Goal: Task Accomplishment & Management: Complete application form

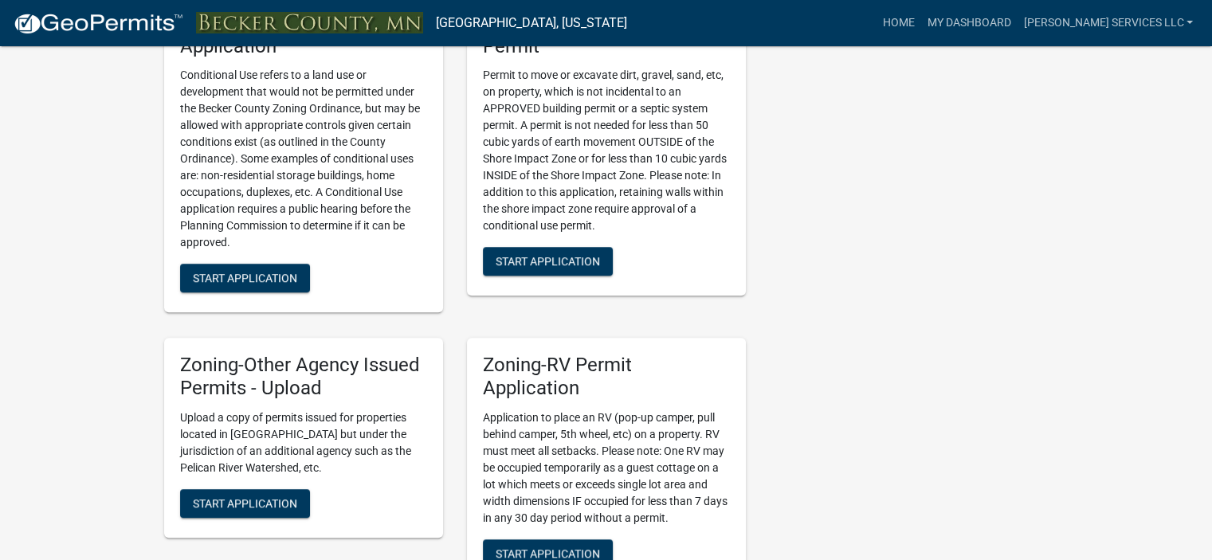
scroll to position [1470, 0]
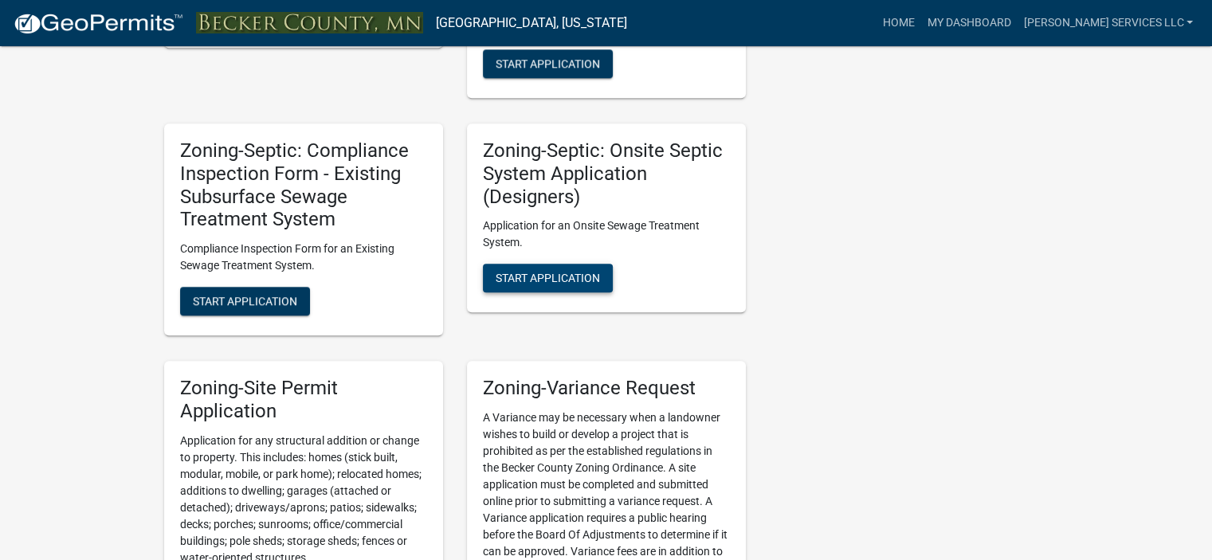
click at [590, 278] on span "Start Application" at bounding box center [548, 278] width 104 height 13
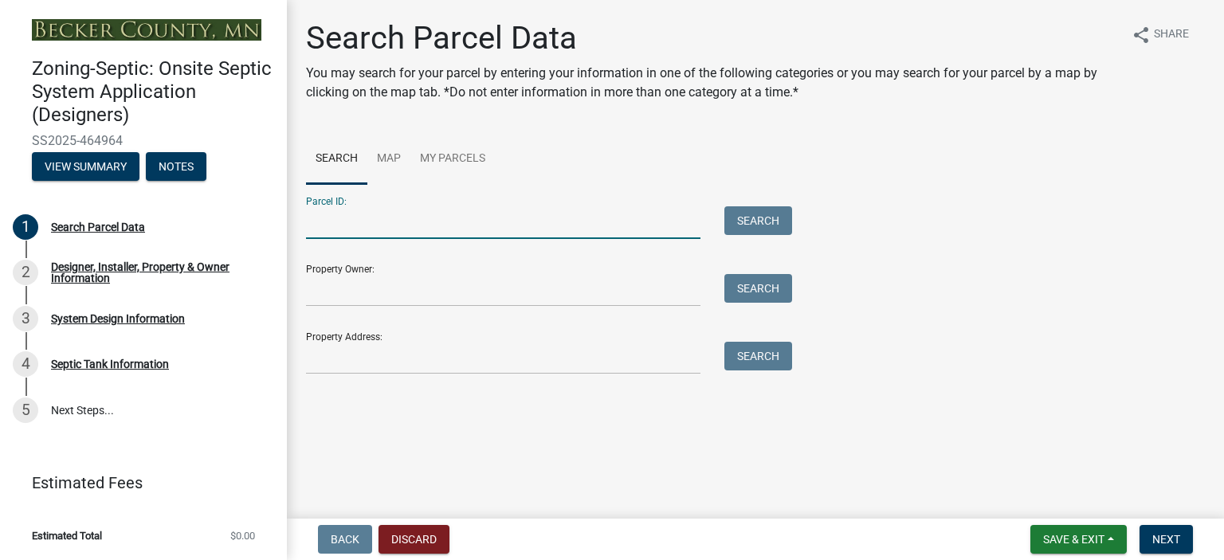
click at [387, 226] on input "Parcel ID:" at bounding box center [503, 222] width 395 height 33
type input "100416013"
click at [736, 218] on button "Search" at bounding box center [758, 220] width 68 height 29
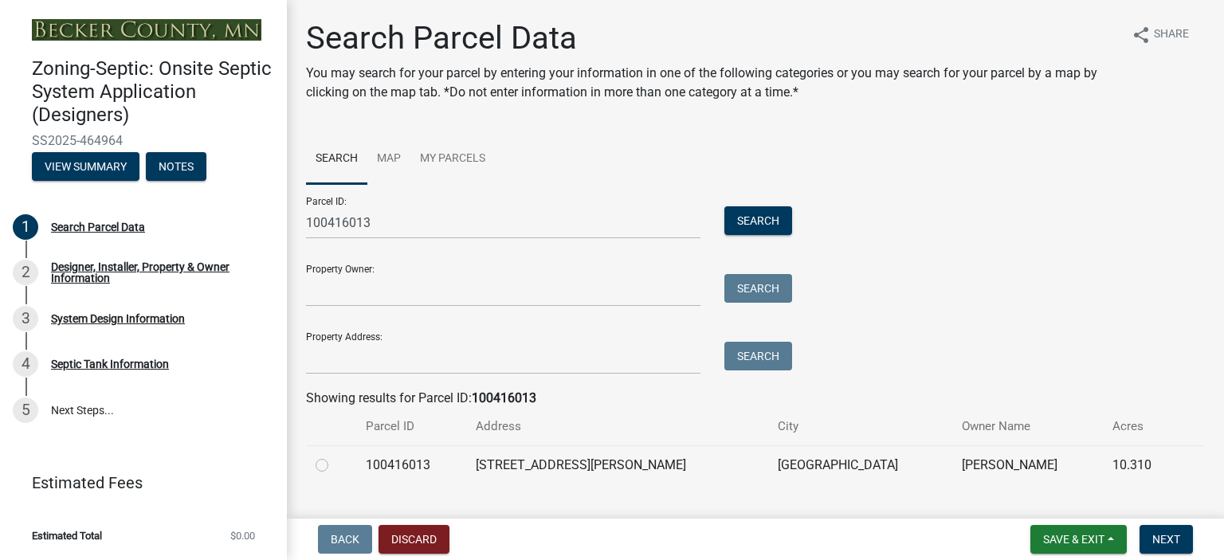
click at [335, 456] on label at bounding box center [335, 456] width 0 height 0
click at [335, 466] on input "radio" at bounding box center [340, 461] width 10 height 10
radio input "true"
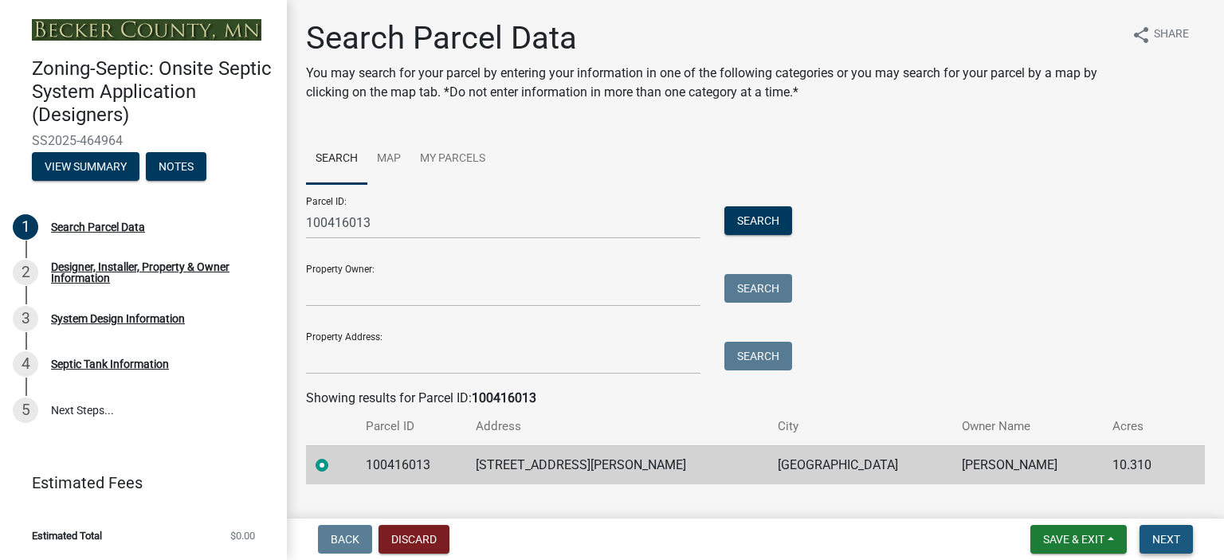
click at [1174, 533] on span "Next" at bounding box center [1166, 539] width 28 height 13
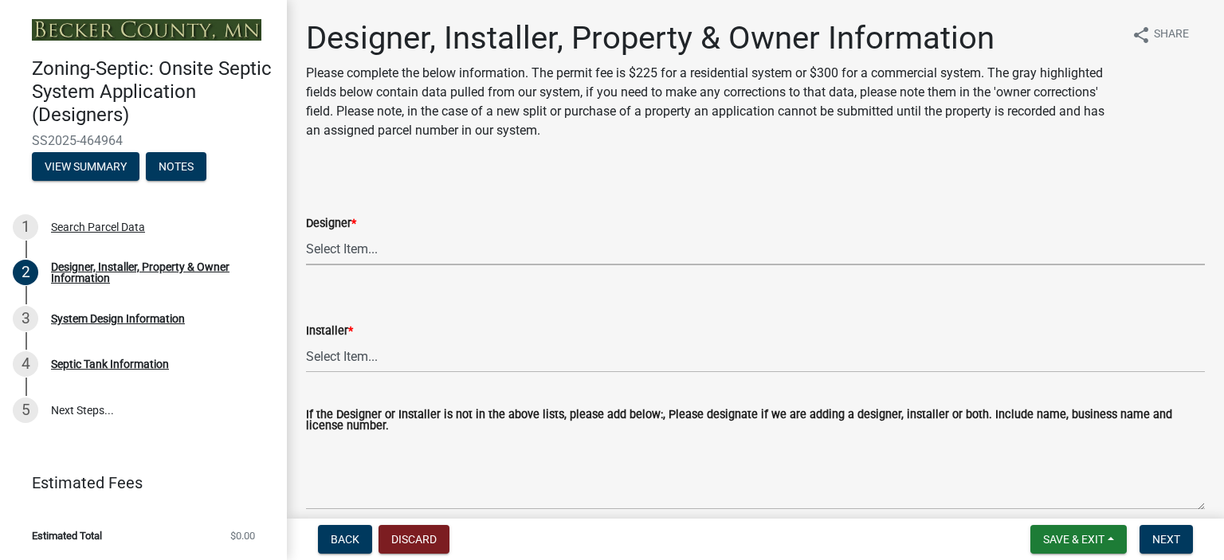
click at [331, 241] on select "Select Item... OTHER – Not listed (please add in next field and we will add to …" at bounding box center [755, 249] width 899 height 33
click at [306, 233] on select "Select Item... OTHER – Not listed (please add in next field and we will add to …" at bounding box center [755, 249] width 899 height 33
select select "60138064-8806-4d9b-bedf-9669809b6879"
click at [344, 351] on select "Select Item... OTHER – Not listed (please add in next field and we will add to …" at bounding box center [755, 356] width 899 height 33
click at [306, 340] on select "Select Item... OTHER – Not listed (please add in next field and we will add to …" at bounding box center [755, 356] width 899 height 33
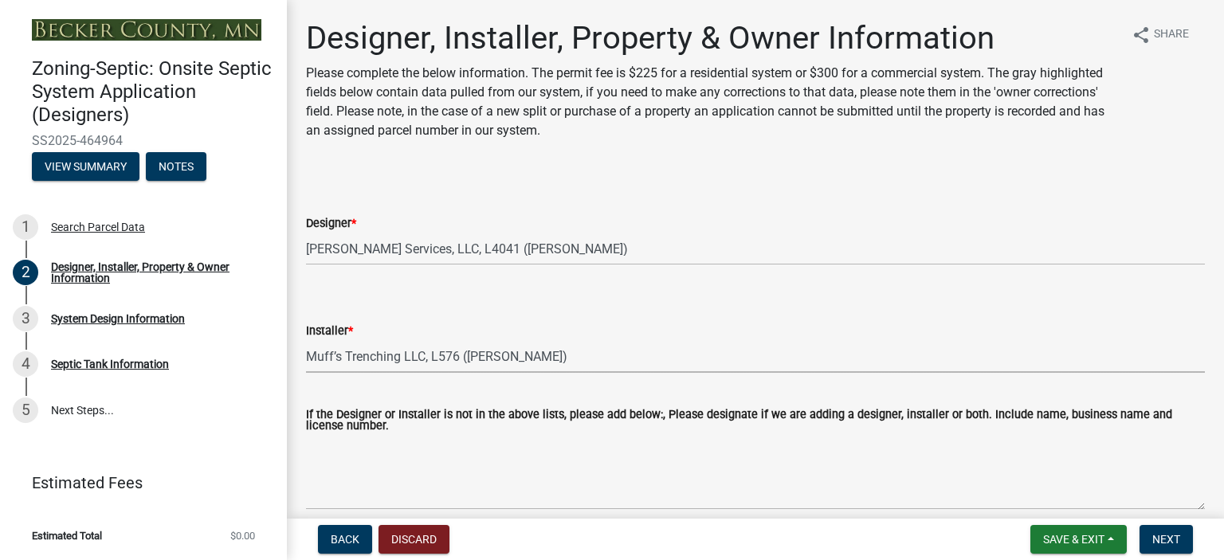
select select "f8be8ebe-2acd-4481-b862-eb2d55d24356"
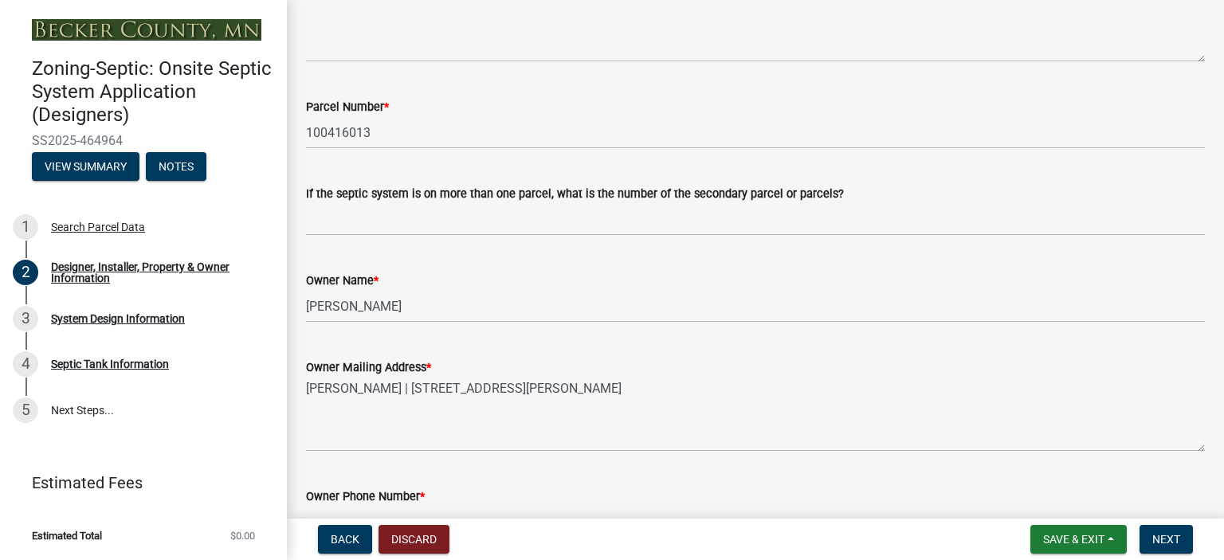
scroll to position [896, 0]
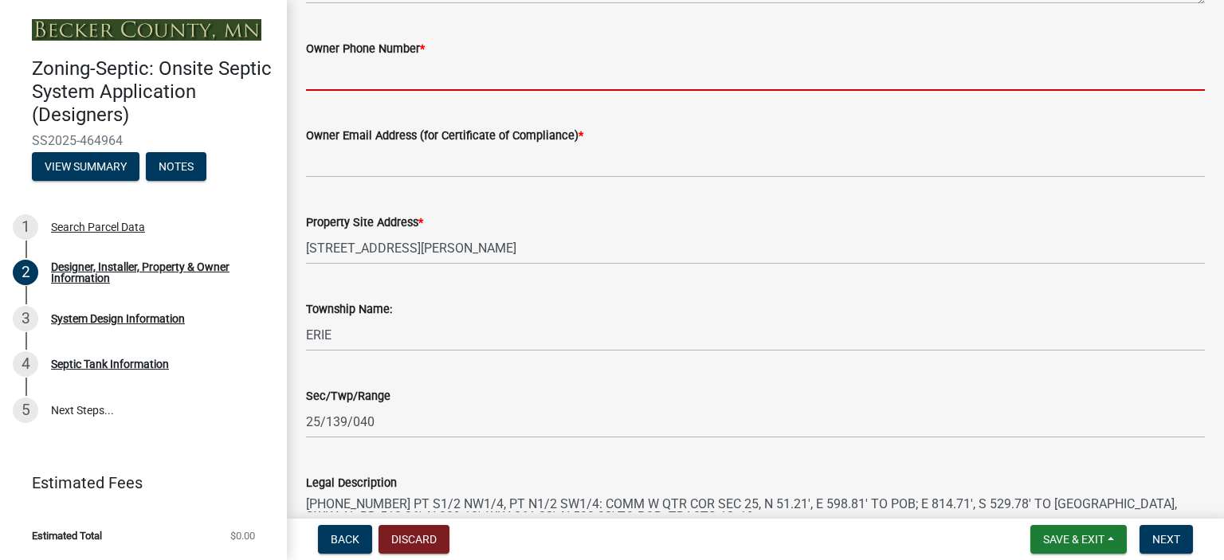
click at [332, 79] on input "Owner Phone Number *" at bounding box center [755, 74] width 899 height 33
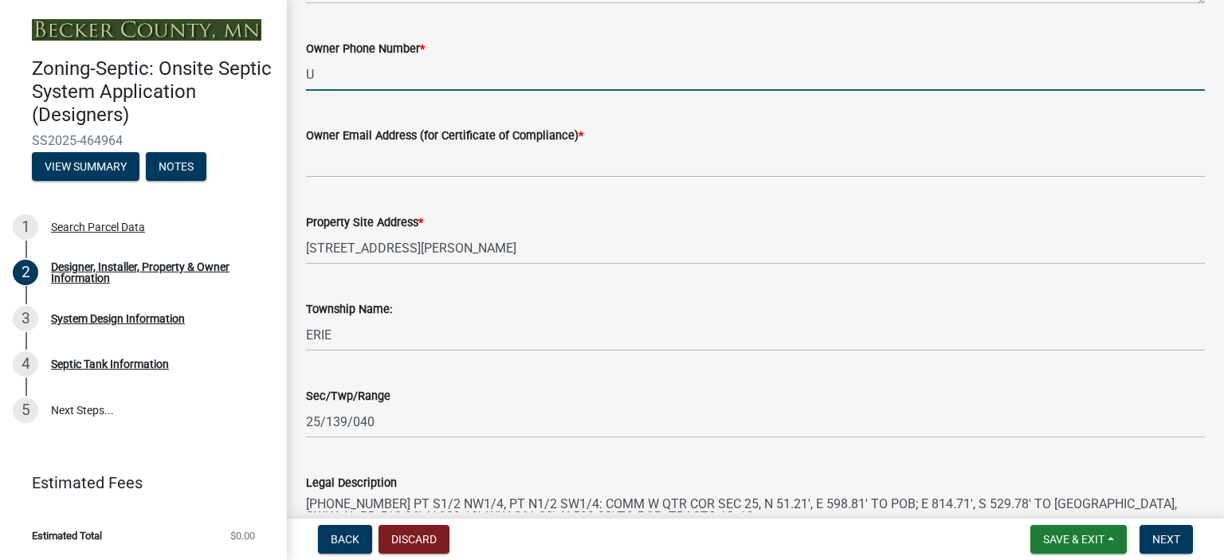
type input "UNKNOWN"
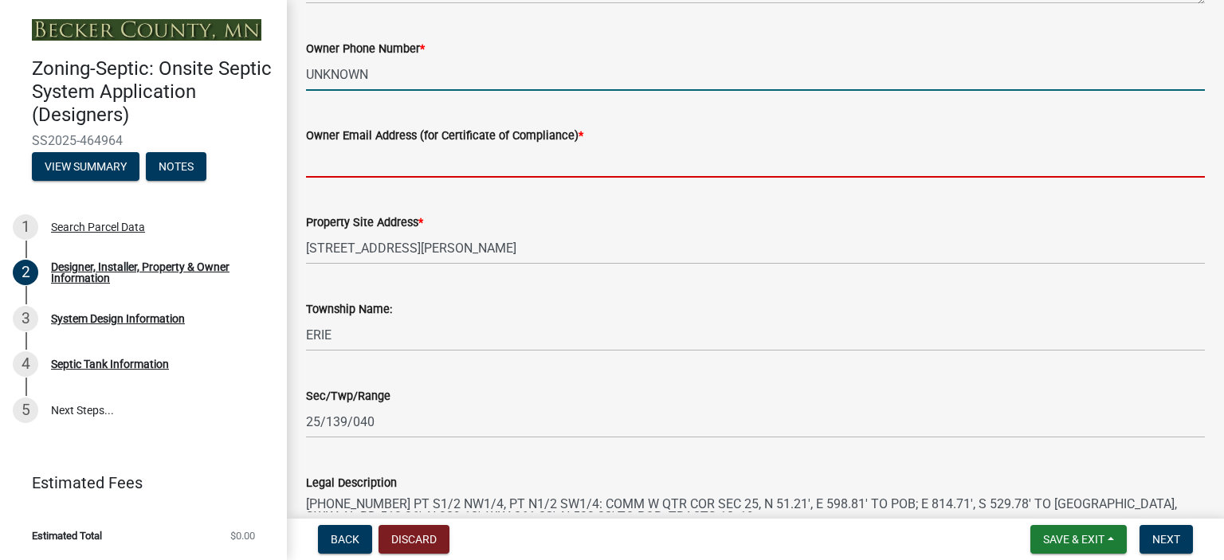
click at [332, 170] on input "Owner Email Address (for Certificate of Compliance) *" at bounding box center [755, 161] width 899 height 33
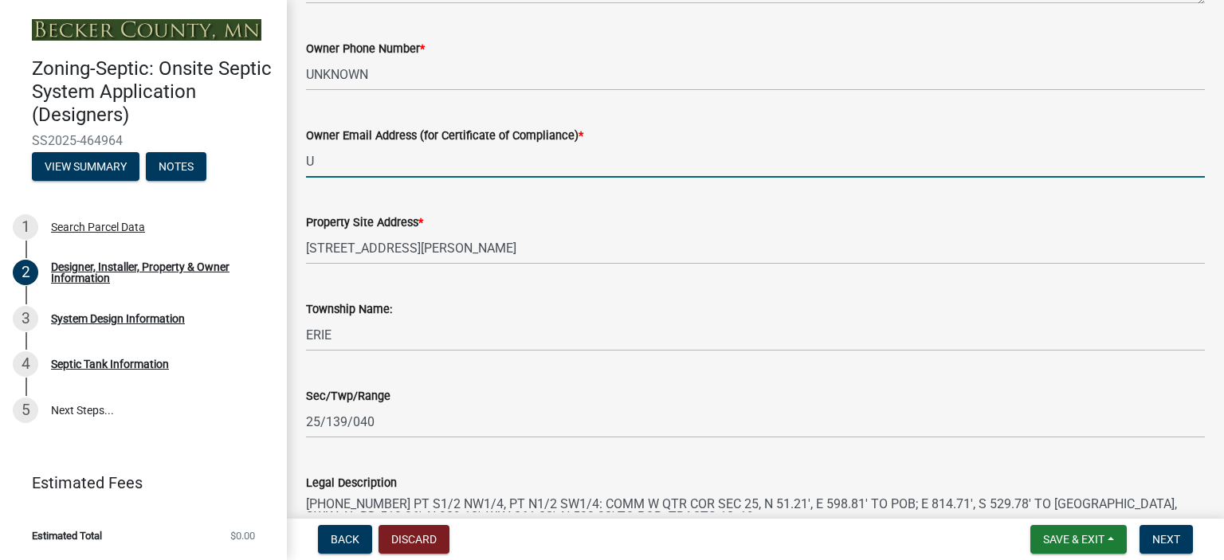
type input "UNKNOWN"
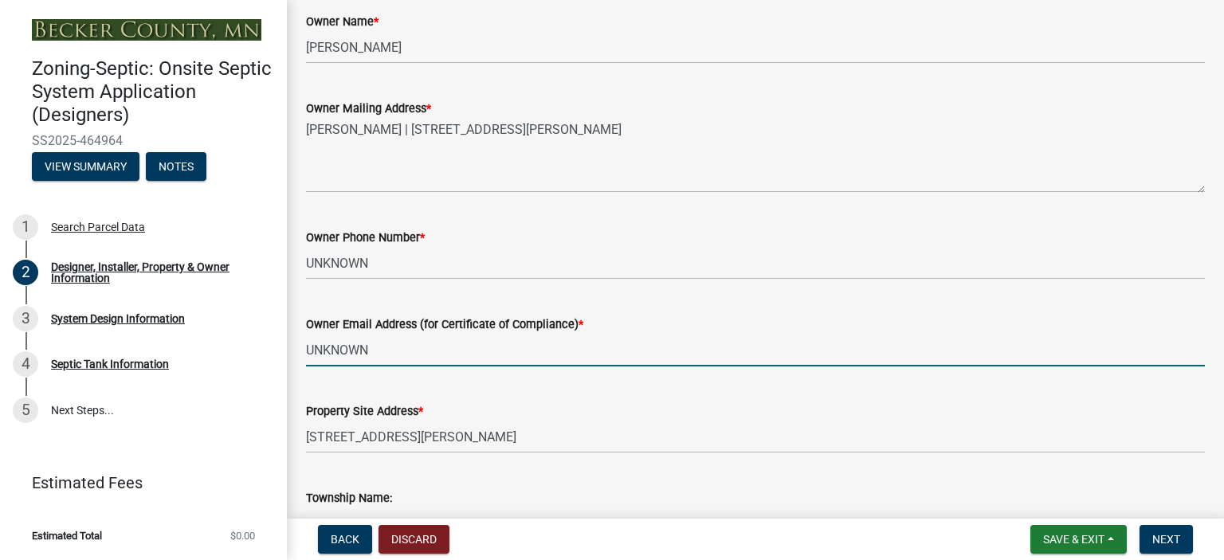
scroll to position [258, 0]
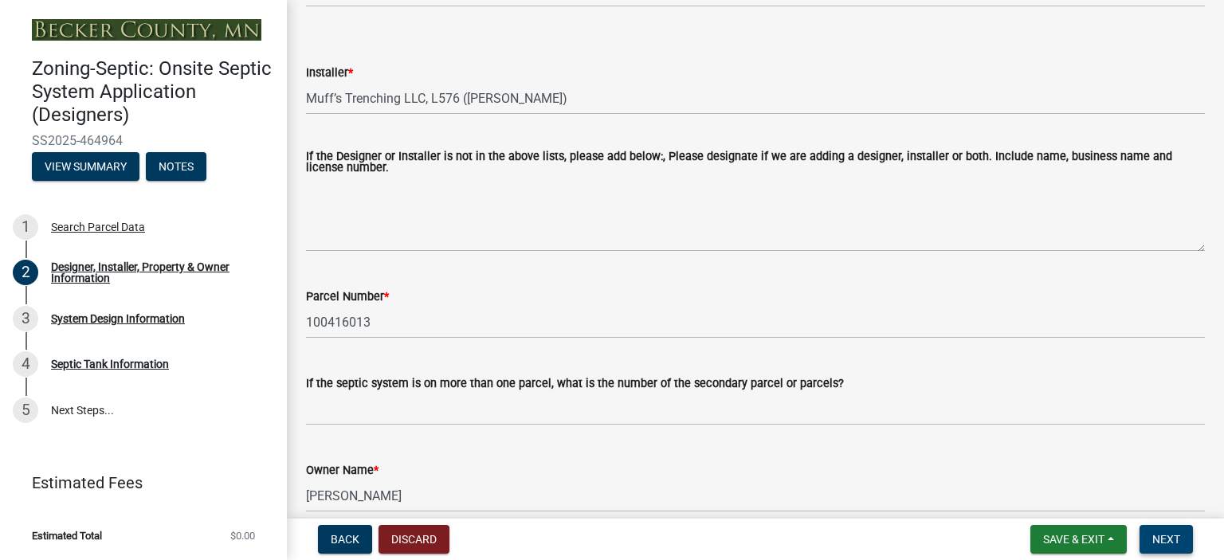
click at [1172, 542] on span "Next" at bounding box center [1166, 539] width 28 height 13
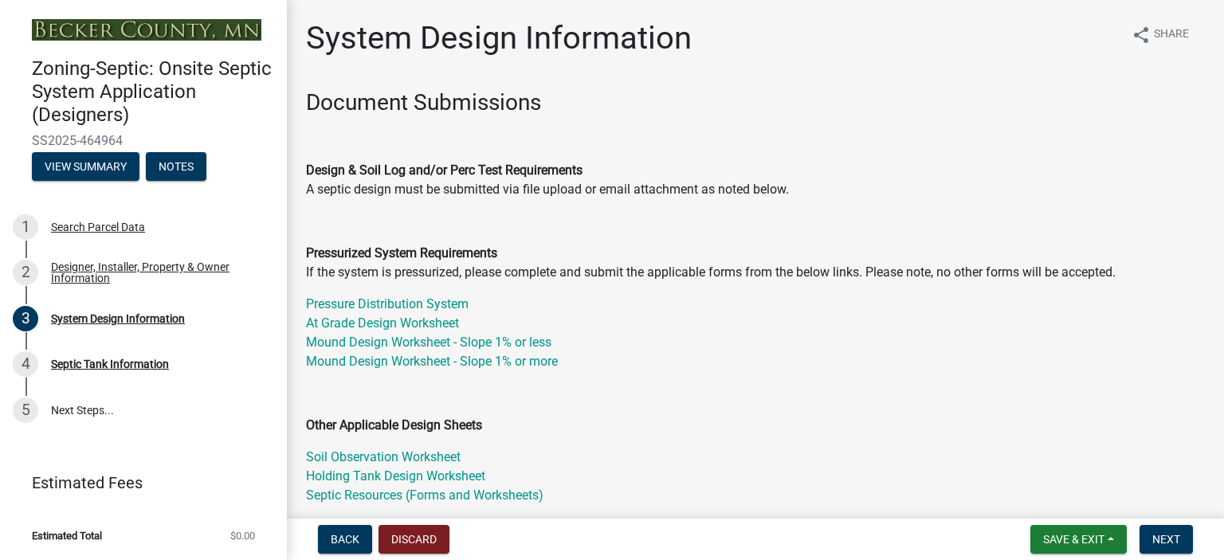
scroll to position [448, 0]
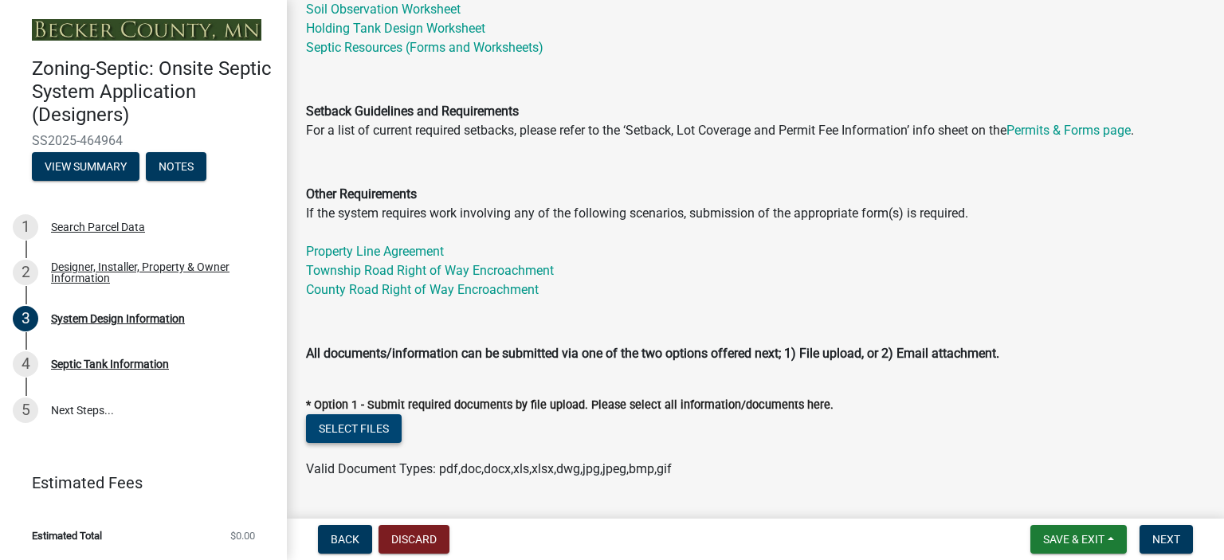
click at [366, 421] on button "Select files" at bounding box center [354, 428] width 96 height 29
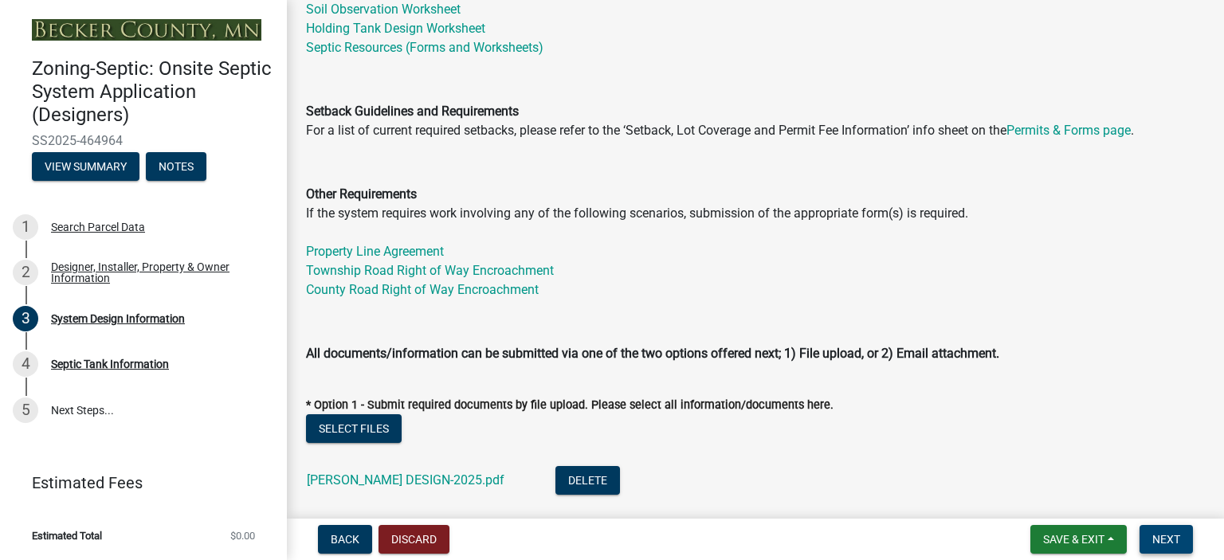
click at [1168, 538] on span "Next" at bounding box center [1166, 539] width 28 height 13
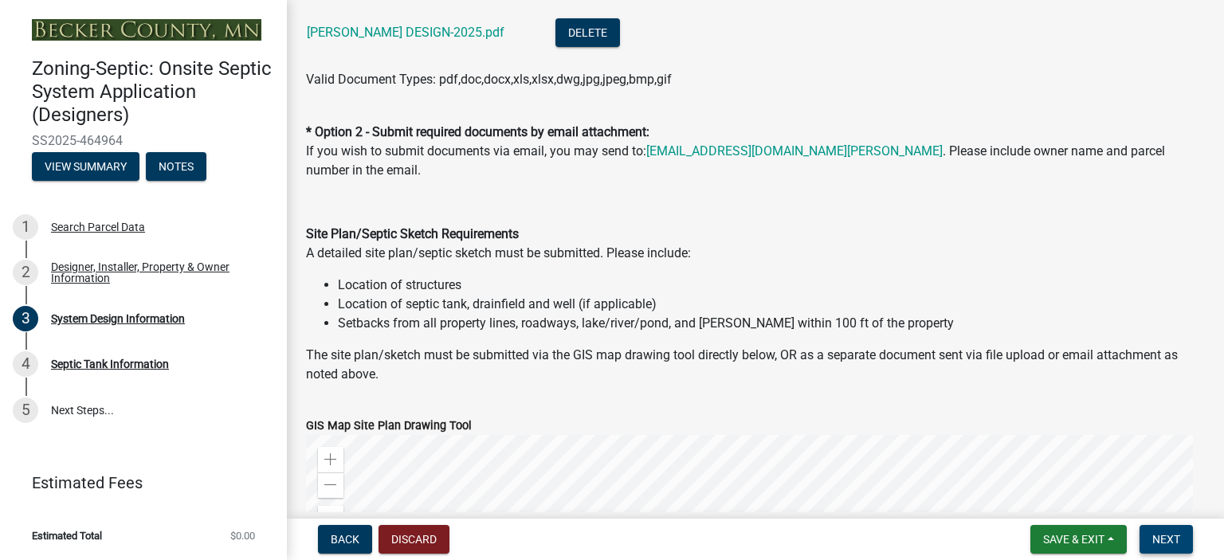
scroll to position [1345, 0]
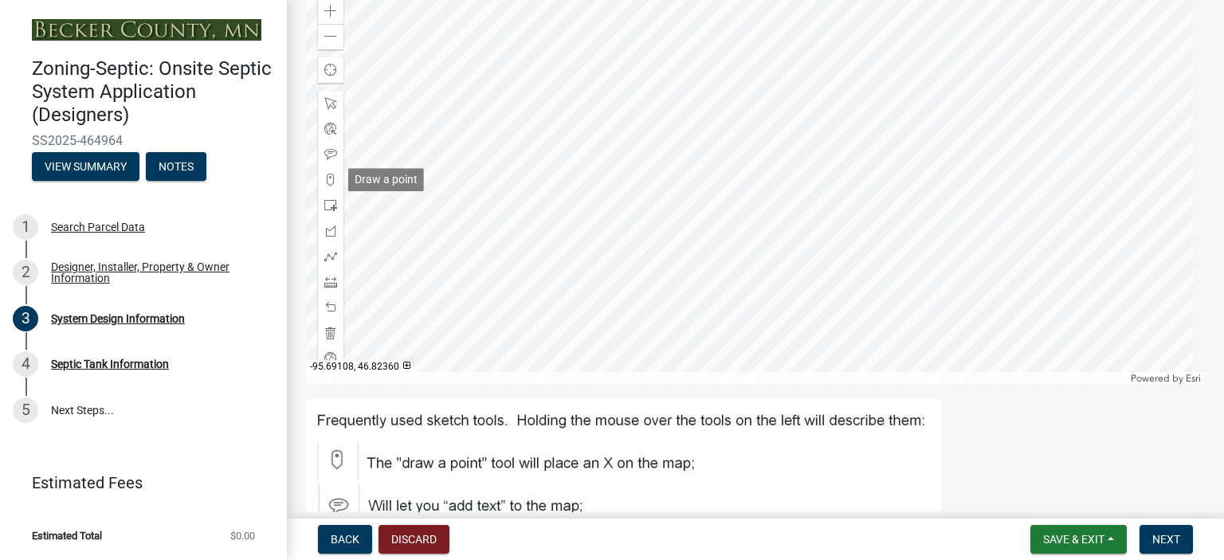
click at [332, 181] on span at bounding box center [330, 180] width 13 height 13
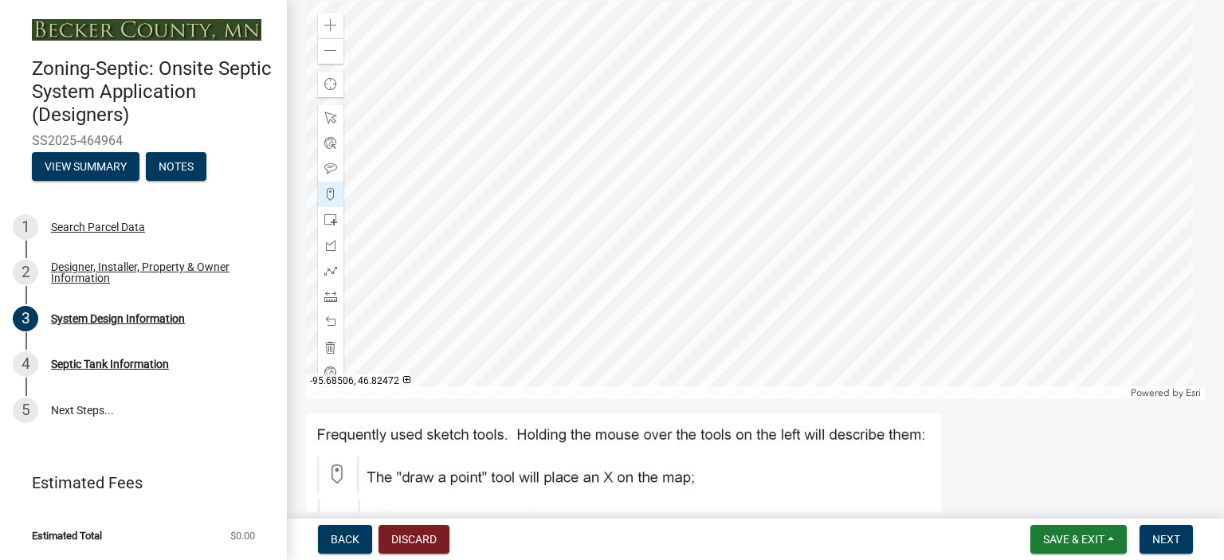
click at [806, 113] on div at bounding box center [755, 200] width 899 height 399
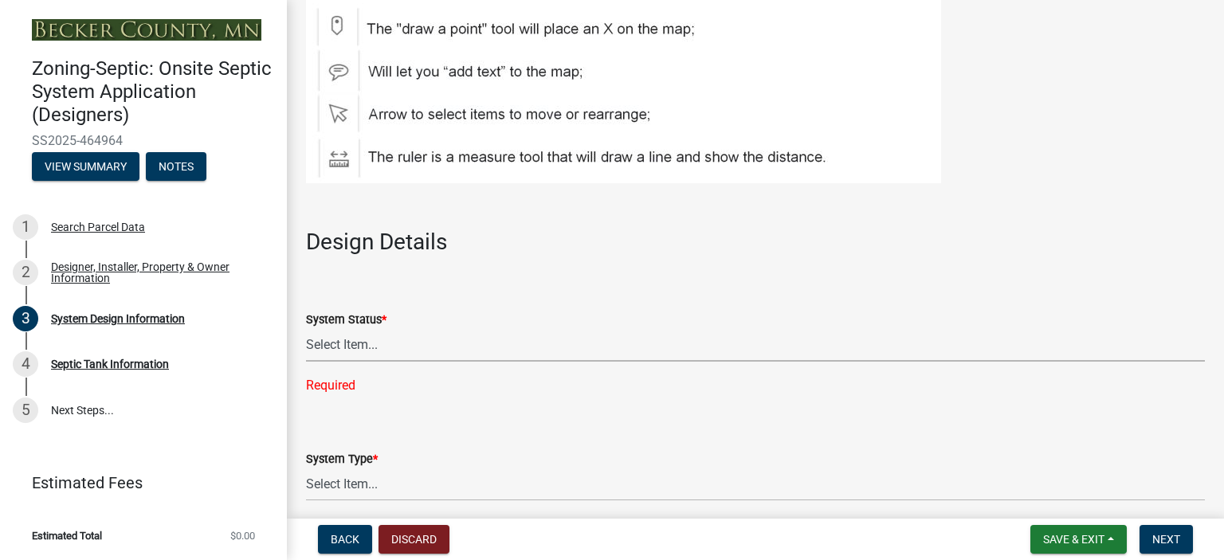
click at [443, 344] on select "Select Item... No Existing System Replacement System Failing System (Cesspool, …" at bounding box center [755, 345] width 899 height 33
click at [306, 329] on select "Select Item... No Existing System Replacement System Failing System (Cesspool, …" at bounding box center [755, 345] width 899 height 33
select select "8ba21533-2acf-4cc6-95e5-280e4aabd5a3"
click at [374, 441] on select "Select Item... Type I Type II Type III Type IV Type V" at bounding box center [755, 453] width 899 height 33
click at [306, 437] on select "Select Item... Type I Type II Type III Type IV Type V" at bounding box center [755, 453] width 899 height 33
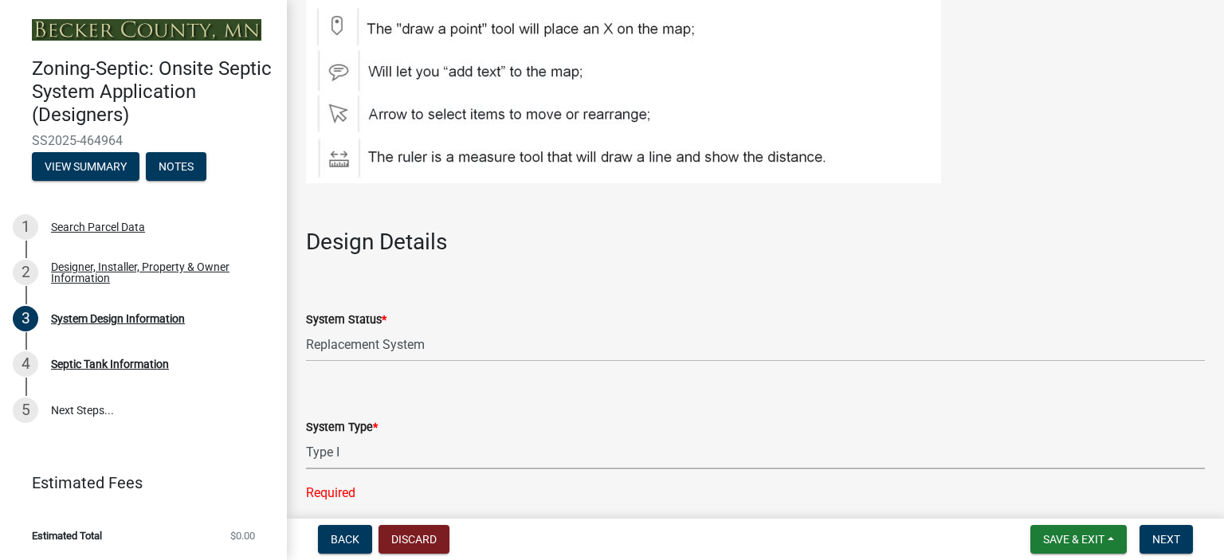
select select "25258e87-3ef9-4f1c-a5f1-75a1d463abfb"
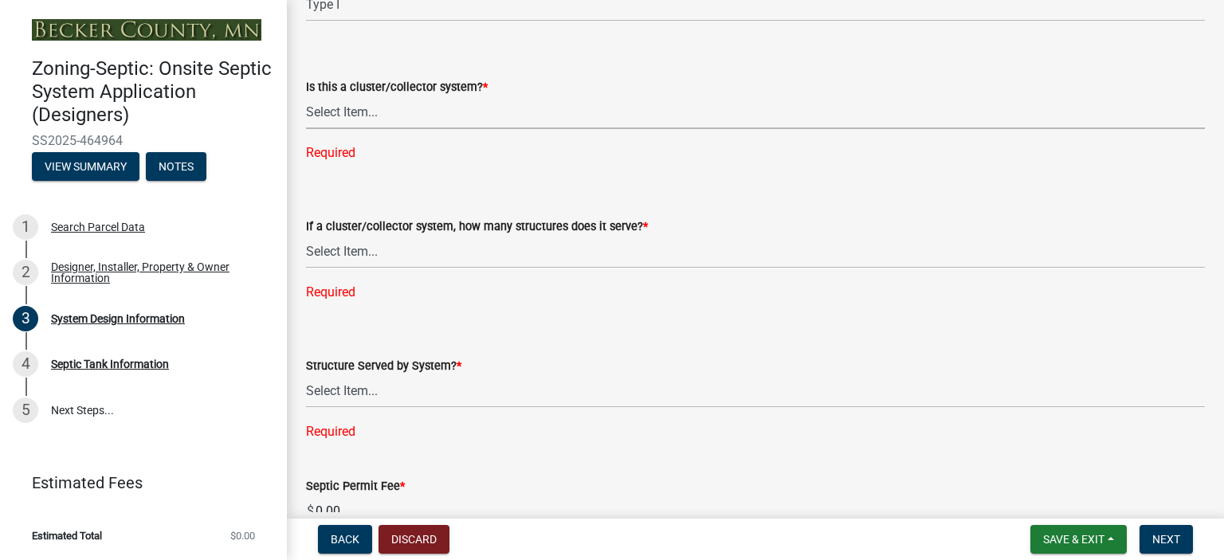
click at [342, 116] on select "Select Item... Yes No" at bounding box center [755, 112] width 899 height 33
click at [306, 96] on select "Select Item... Yes No" at bounding box center [755, 112] width 899 height 33
select select "011fbff4-a41d-4a75-9bd8-71c7e6c69e0d"
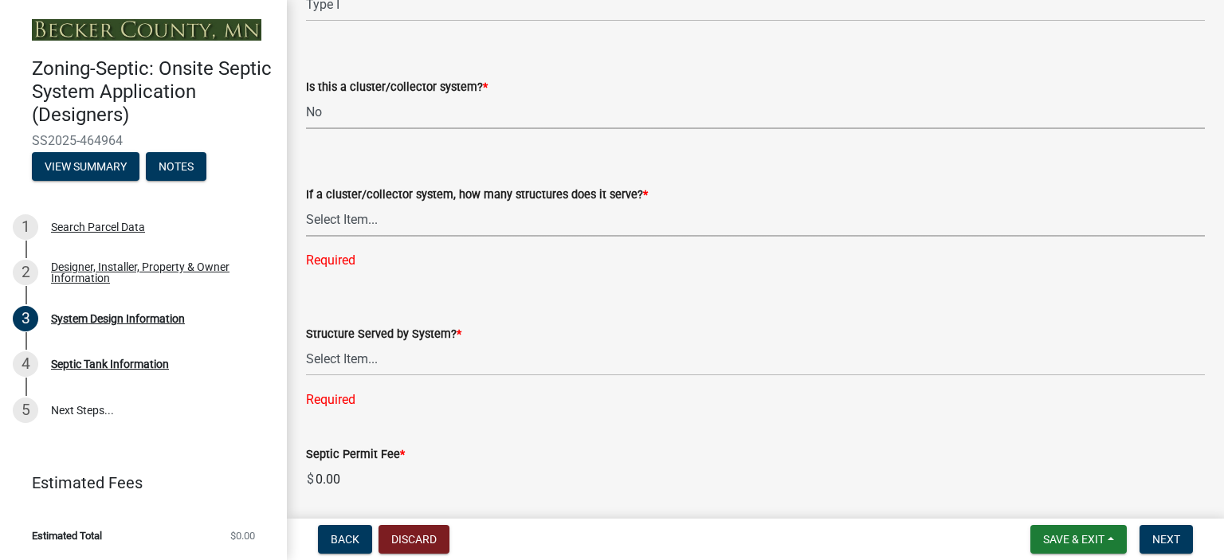
click at [355, 222] on select "Select Item... Not a cluster/collector system 1 2 3 4 5 6 7 8 9 10" at bounding box center [755, 220] width 899 height 33
click at [306, 204] on select "Select Item... Not a cluster/collector system 1 2 3 4 5 6 7 8 9 10" at bounding box center [755, 220] width 899 height 33
select select "85fdfef2-2683-4311-b5d5-5505f6411127"
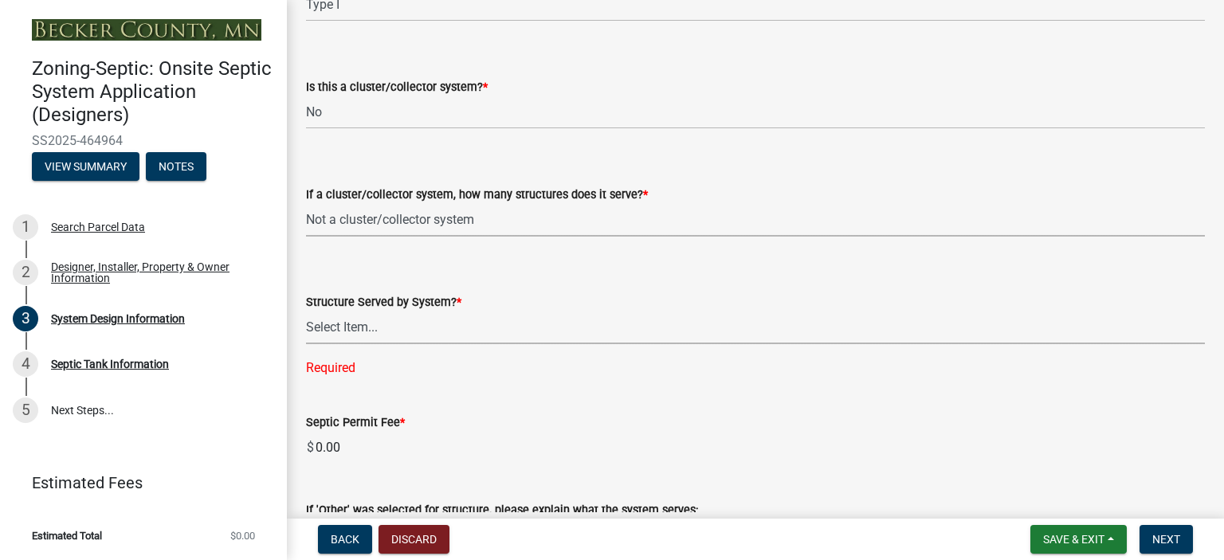
click at [372, 316] on select "Select Item... Commercial Resort Commercial - Non Resort Other Full-Time Dwelli…" at bounding box center [755, 328] width 899 height 33
click at [306, 312] on select "Select Item... Commercial Resort Commercial - Non Resort Other Full-Time Dwelli…" at bounding box center [755, 328] width 899 height 33
select select "d95a9312-c8a1-4ec7-8581-25dbcf440a1f"
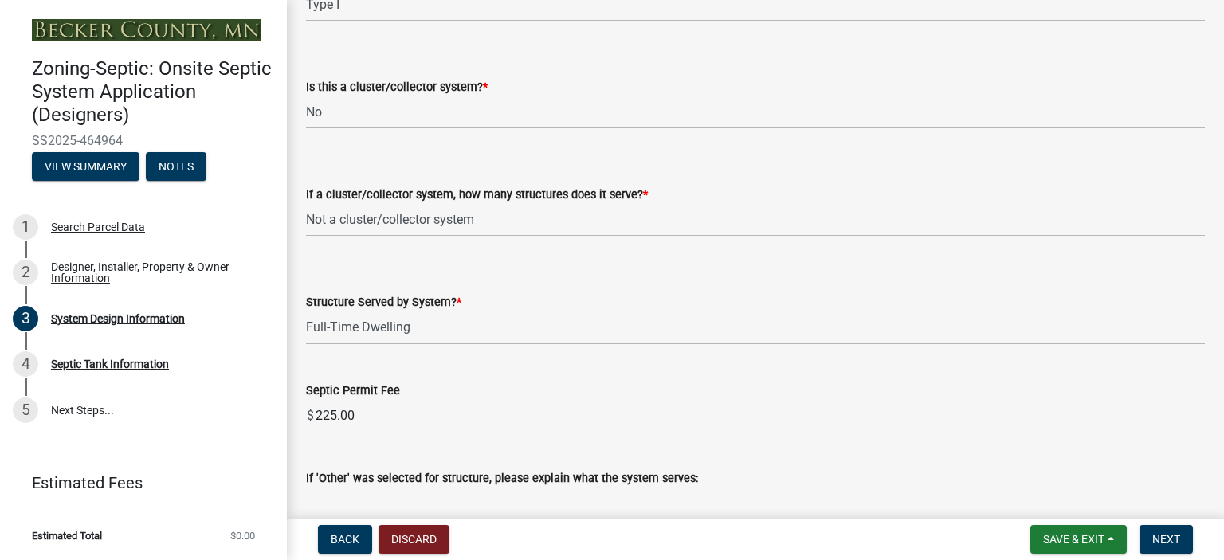
scroll to position [2675, 0]
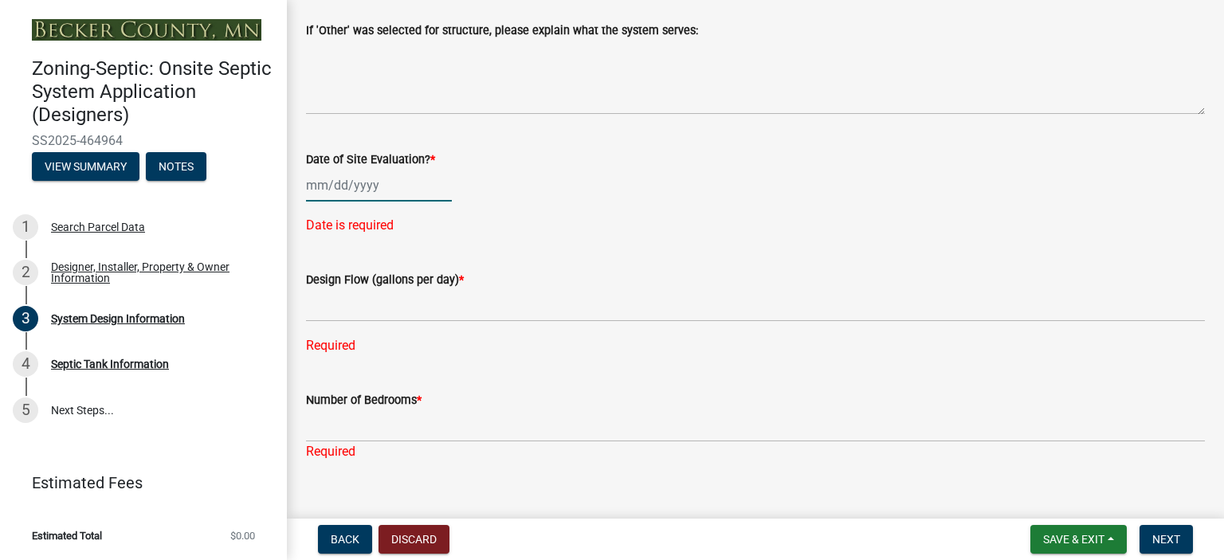
click at [328, 190] on div at bounding box center [379, 185] width 146 height 33
select select "8"
select select "2025"
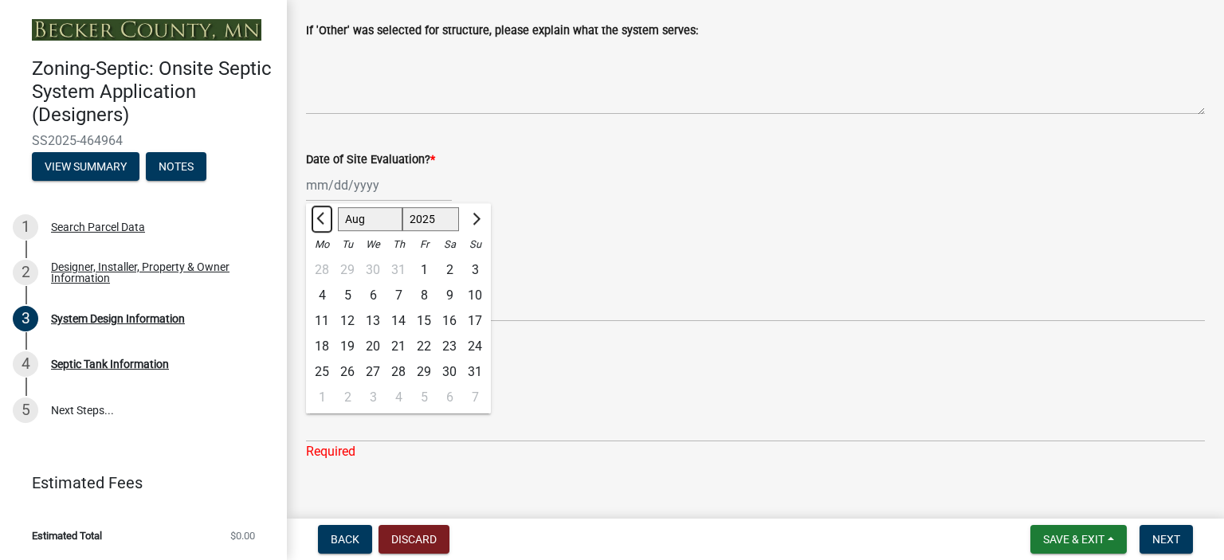
click at [315, 216] on button "Previous month" at bounding box center [321, 219] width 19 height 26
select select "7"
click at [351, 257] on div "1" at bounding box center [348, 270] width 26 height 26
type input "[DATE]"
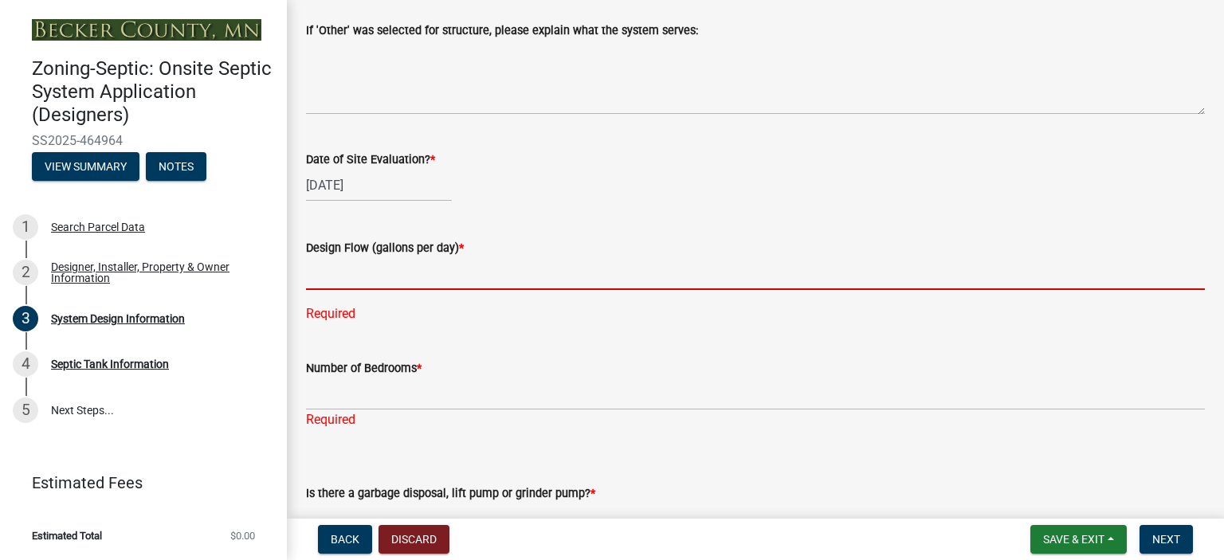
click at [334, 268] on input "text" at bounding box center [755, 273] width 899 height 33
type input "600"
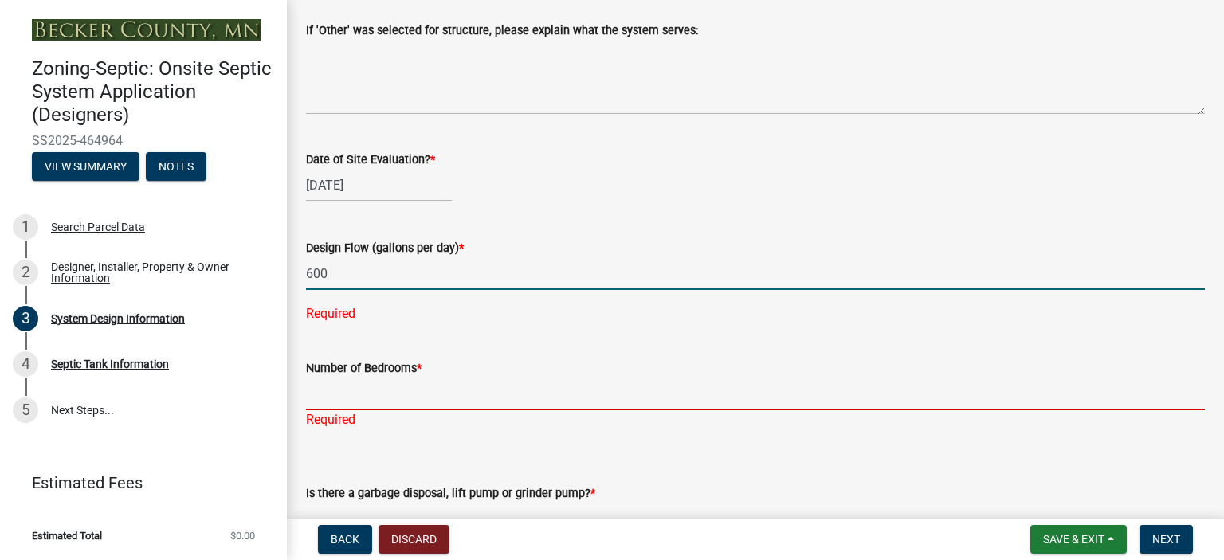
click at [322, 385] on div "Number of Bedrooms * Required" at bounding box center [755, 382] width 899 height 93
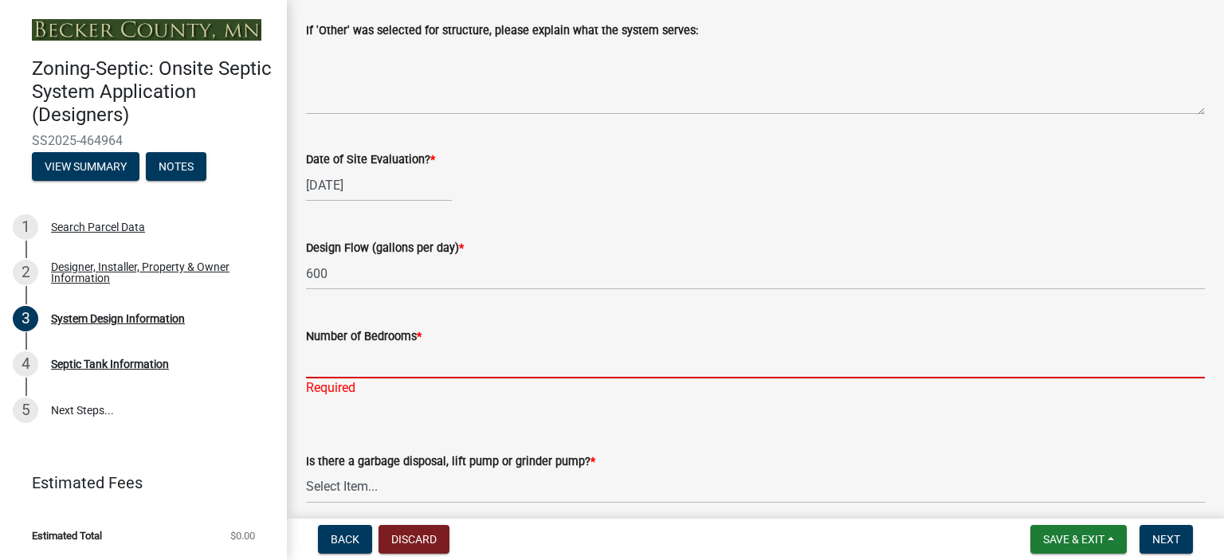
type input "4"
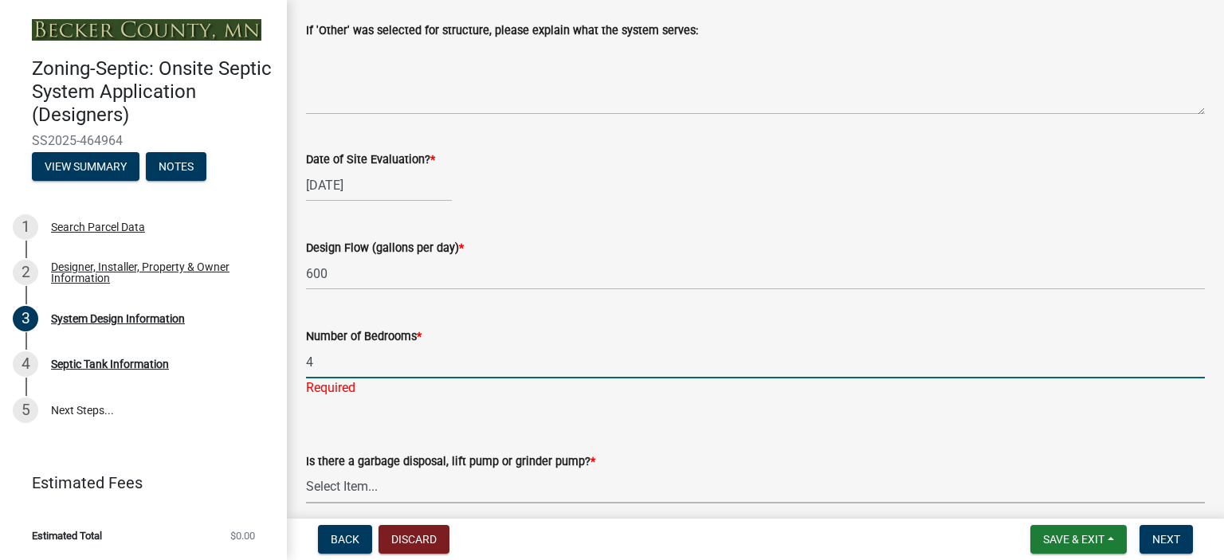
click at [324, 481] on select "Select Item... Yes No" at bounding box center [755, 487] width 899 height 33
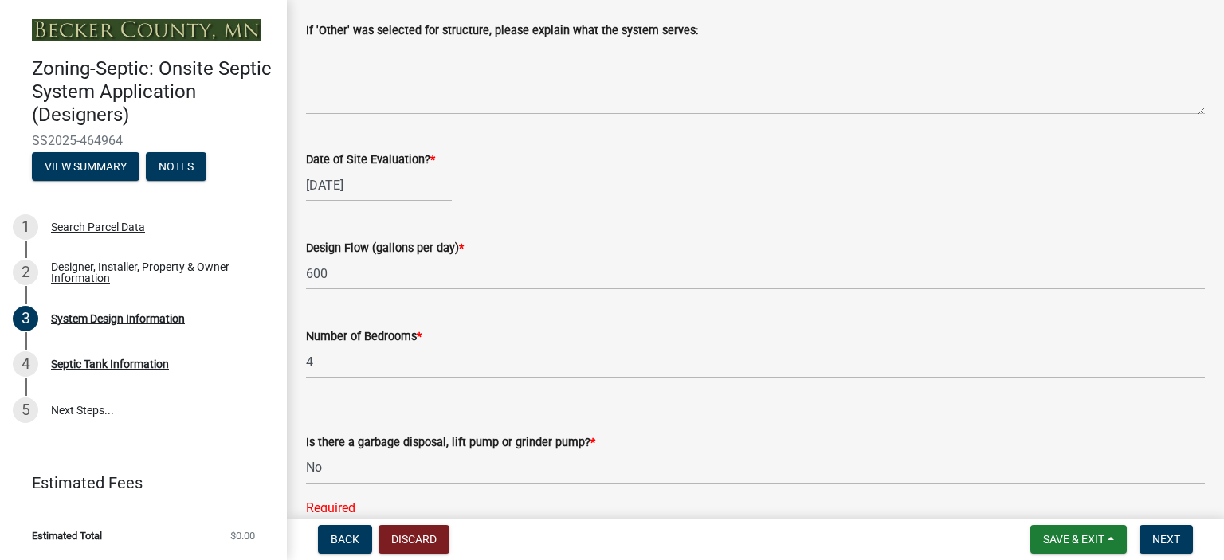
click at [306, 452] on select "Select Item... Yes No" at bounding box center [755, 468] width 899 height 33
select select "ba735beb-519e-40f0-ae20-62d65fc4c46b"
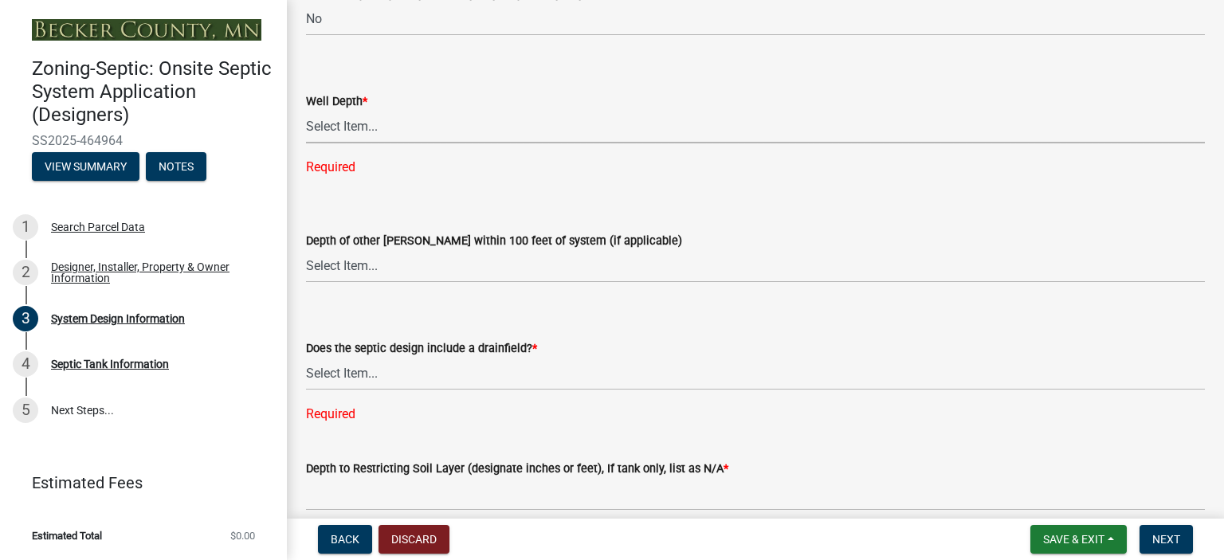
click at [336, 130] on select "Select Item... Deep Well Shallow Well Well not yet installed - To be drilled No…" at bounding box center [755, 127] width 899 height 33
click at [306, 111] on select "Select Item... Deep Well Shallow Well Well not yet installed - To be drilled No…" at bounding box center [755, 127] width 899 height 33
select select "ef698bf5-6172-44c1-9ffb-522c07469aed"
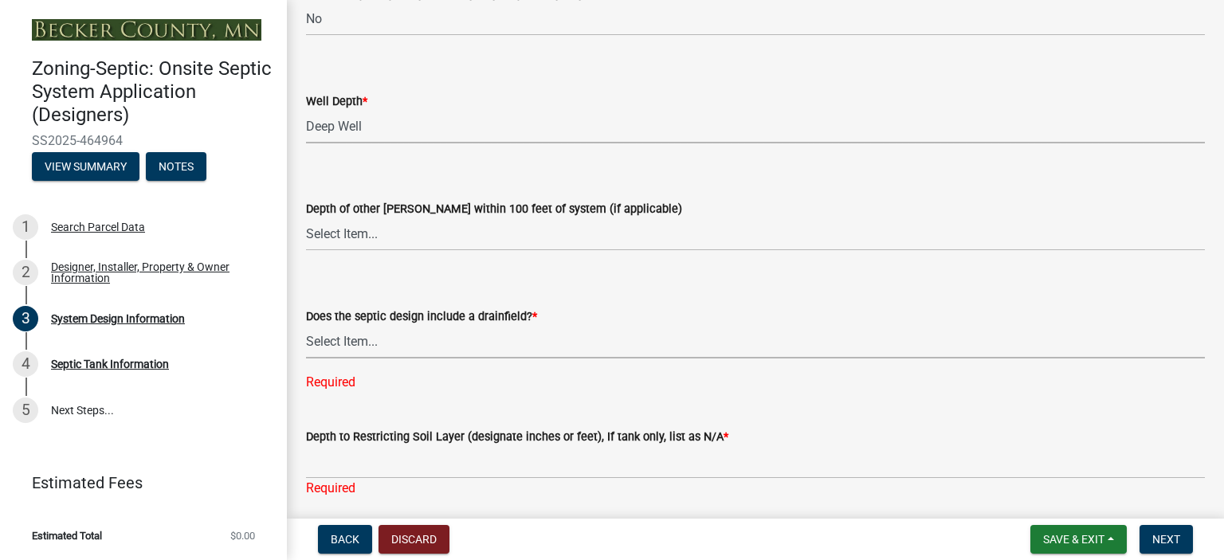
click at [344, 332] on select "Select Item... Yes No Existing - COC must by submitted" at bounding box center [755, 342] width 899 height 33
click at [306, 326] on select "Select Item... Yes No Existing - COC must by submitted" at bounding box center [755, 342] width 899 height 33
select select "a0c59fcd-b61c-4c3a-90a8-e70849750c47"
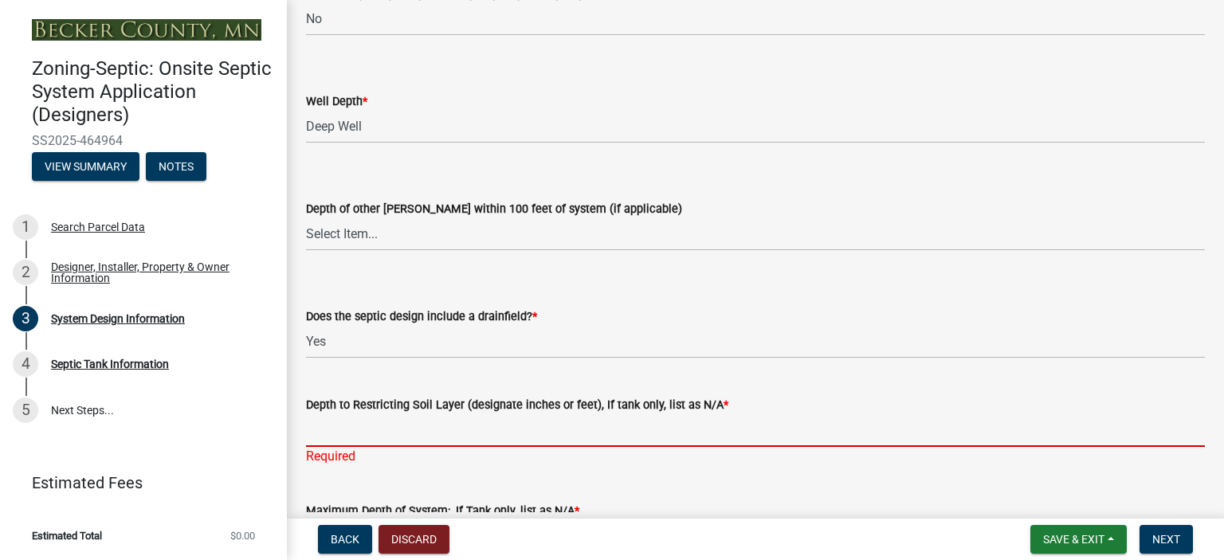
click at [346, 433] on input "Depth to Restricting Soil Layer (designate inches or feet), If tank only, list …" at bounding box center [755, 430] width 899 height 33
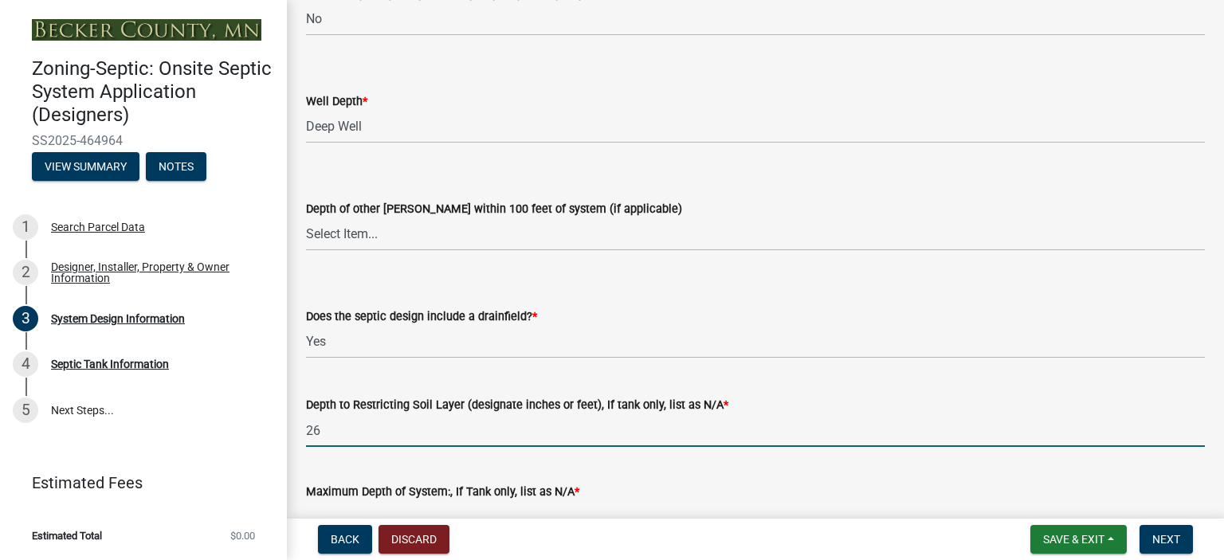
click at [322, 426] on input "26" at bounding box center [755, 430] width 899 height 33
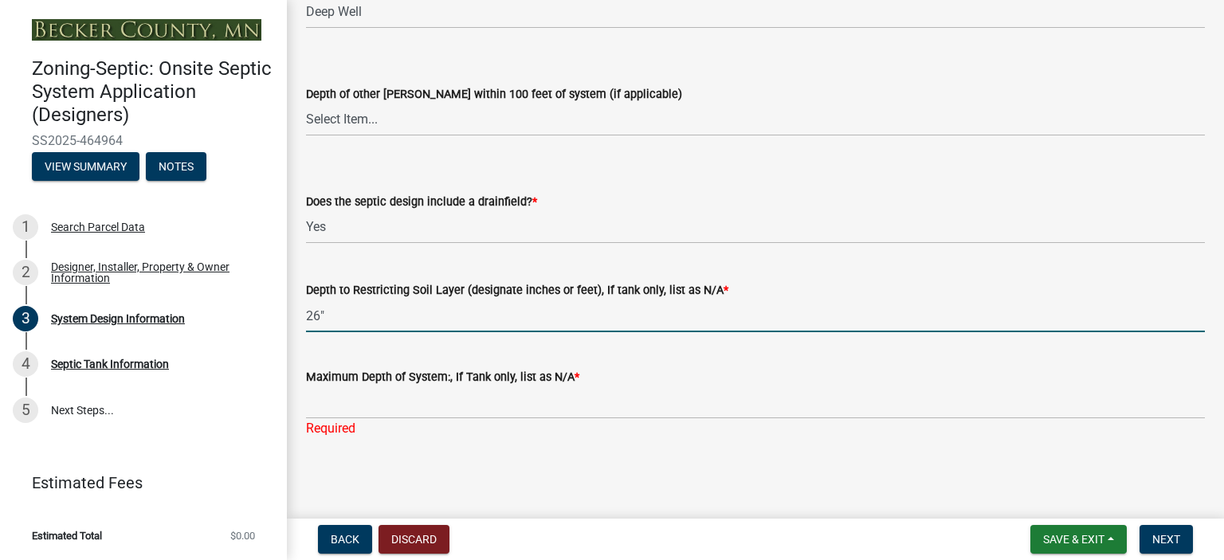
type input "26""
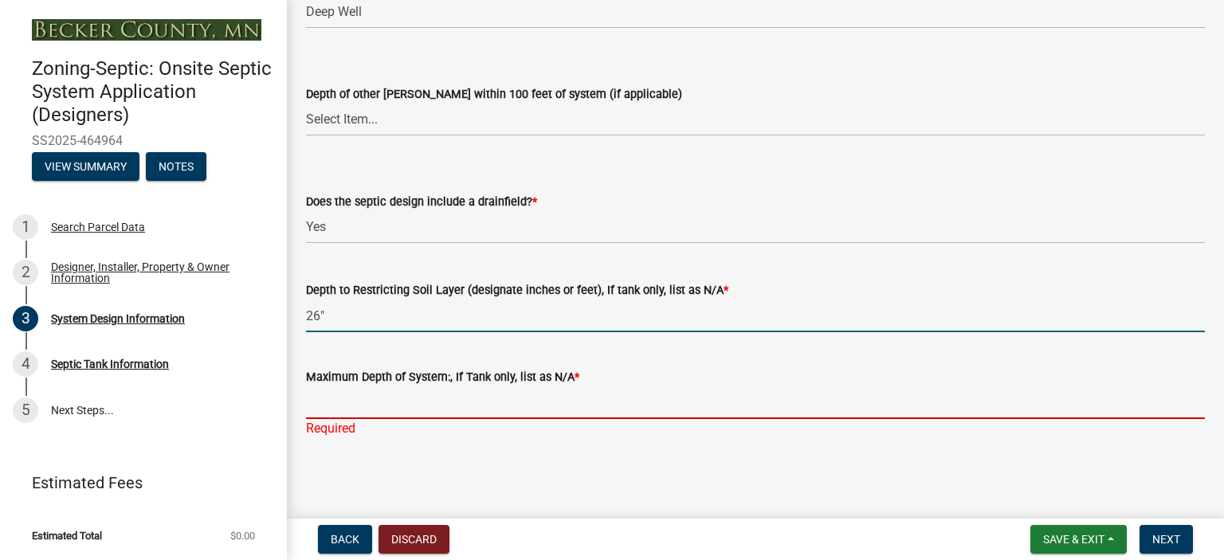
click at [319, 403] on input "Maximum Depth of System:, If Tank only, list as N/A *" at bounding box center [755, 403] width 899 height 33
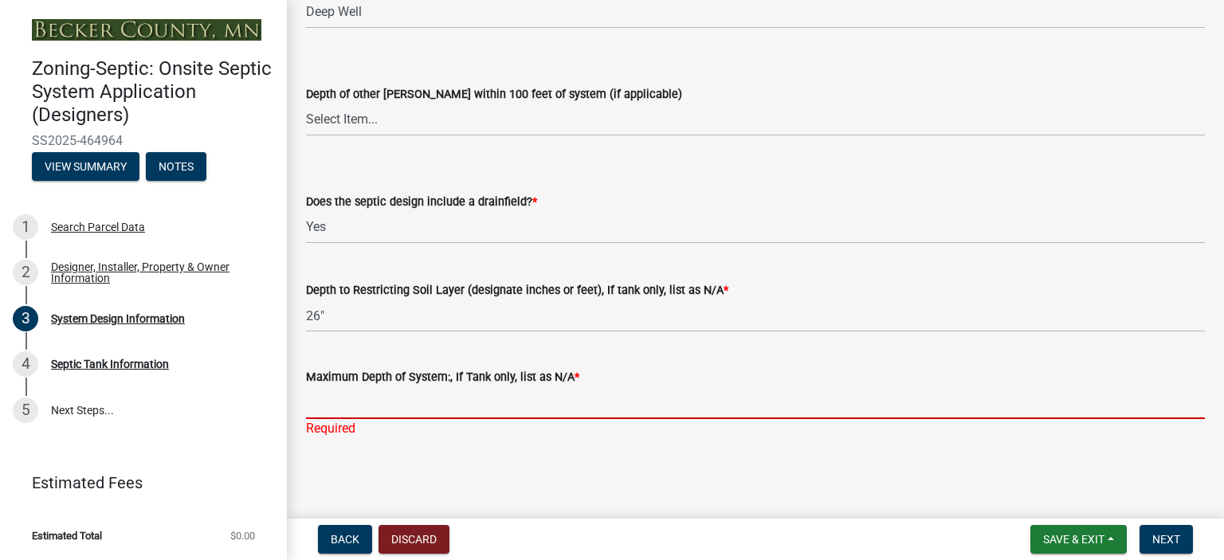
type input "-12""
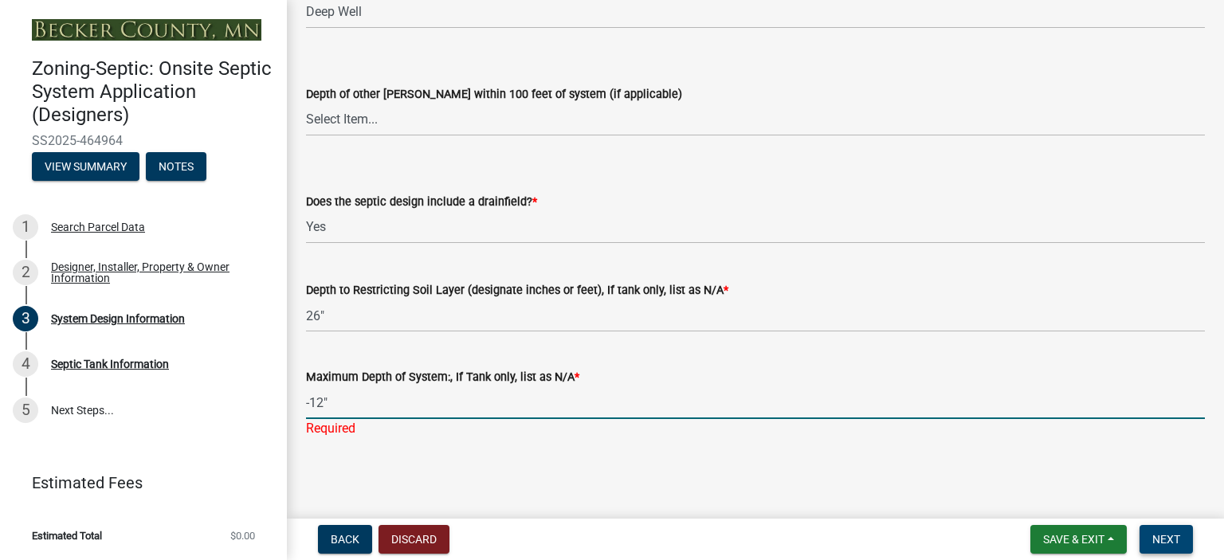
click at [1170, 535] on span "Next" at bounding box center [1166, 539] width 28 height 13
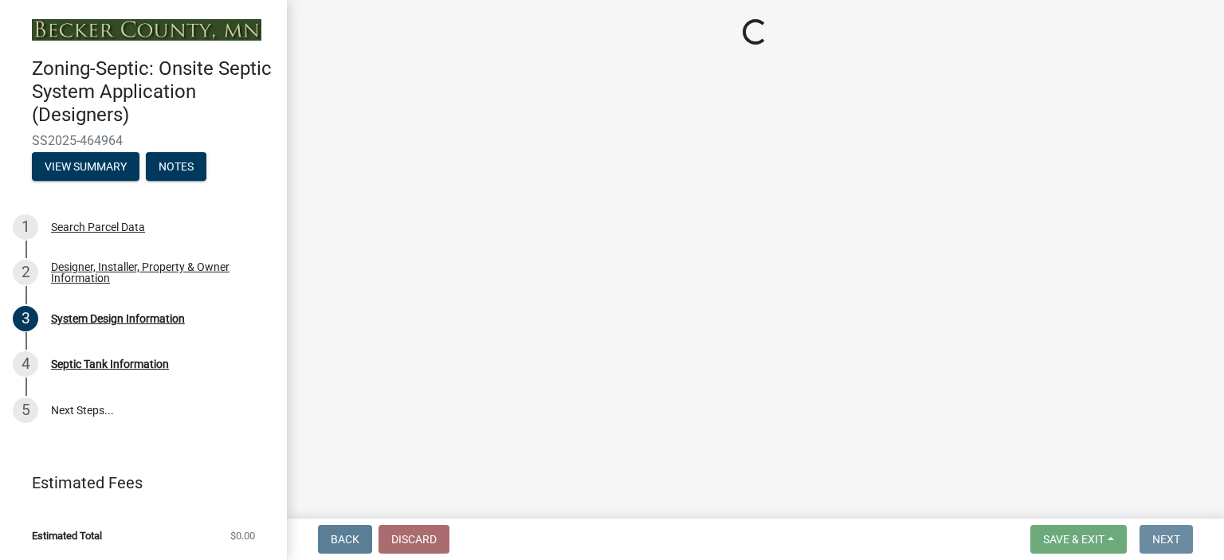
scroll to position [0, 0]
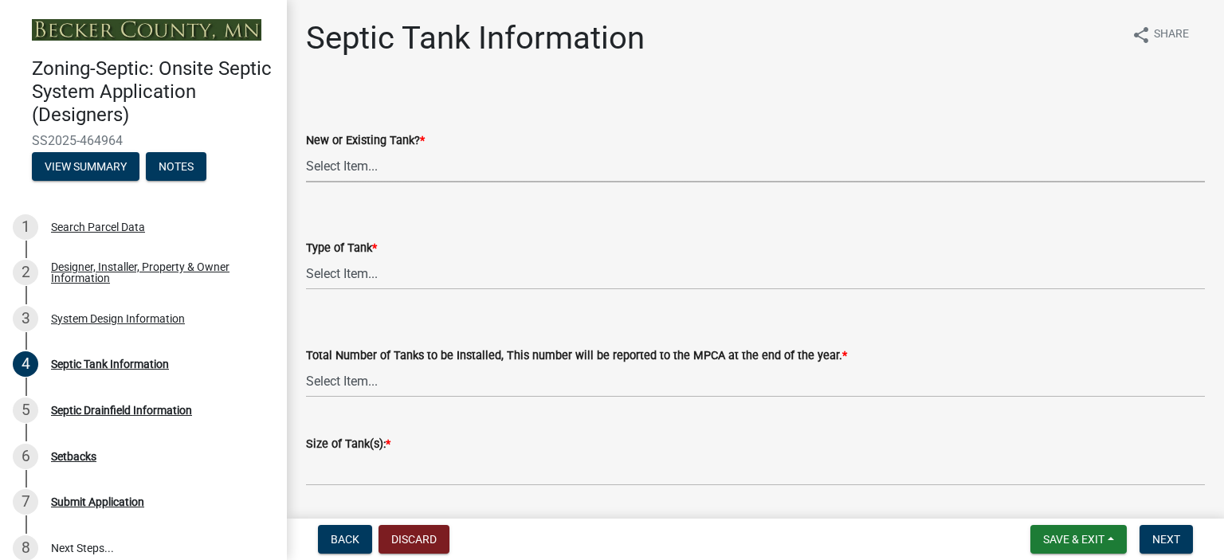
click at [341, 167] on select "Select Item... New Existing Both -New and Existing Tank" at bounding box center [755, 166] width 899 height 33
click at [306, 150] on select "Select Item... New Existing Both -New and Existing Tank" at bounding box center [755, 166] width 899 height 33
select select "b6276d4c-1088-425f-af8c-5b40f8c7306e"
click at [355, 269] on select "Select Item... Single Septic Tank Compartmented Tank Single Tank plus Compartme…" at bounding box center [755, 273] width 899 height 33
click at [306, 257] on select "Select Item... Single Septic Tank Compartmented Tank Single Tank plus Compartme…" at bounding box center [755, 273] width 899 height 33
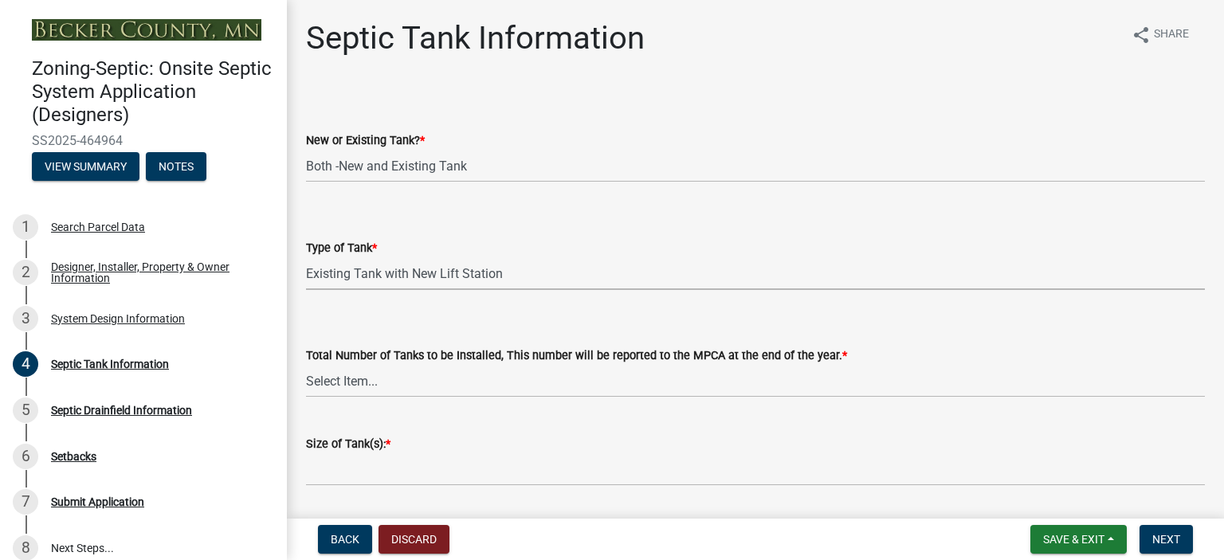
select select "0fbd8900-5f8b-4ce0-9d88-b4b513c13fbd"
click at [438, 165] on select "Select Item... New Existing Both -New and Existing Tank" at bounding box center [755, 166] width 899 height 33
click at [306, 150] on select "Select Item... New Existing Both -New and Existing Tank" at bounding box center [755, 166] width 899 height 33
select select "f9fbe67c-c1cf-4a63-8ad4-799ce56b7f21"
click at [359, 270] on select "Select Item... Single Septic Tank Compartmented Tank Single Tank plus Compartme…" at bounding box center [755, 273] width 899 height 33
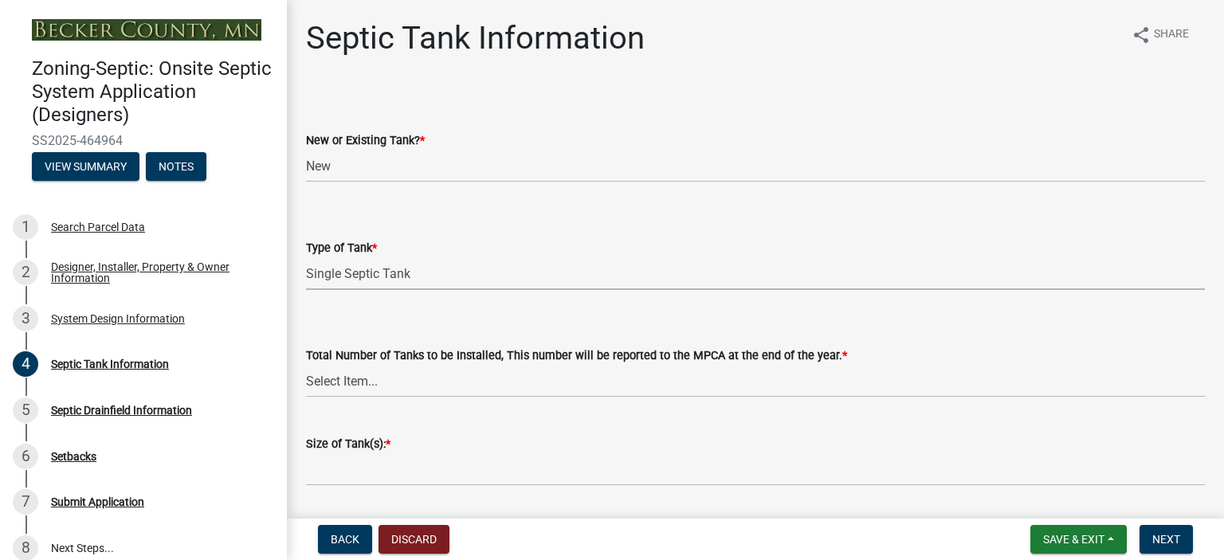
click at [306, 257] on select "Select Item... Single Septic Tank Compartmented Tank Single Tank plus Compartme…" at bounding box center [755, 273] width 899 height 33
select select "755580e7-6a23-4f31-b987-1fba436fc27e"
click at [346, 382] on select "Select Item... 0 1 2 3 4" at bounding box center [755, 381] width 899 height 33
click at [306, 365] on select "Select Item... 0 1 2 3 4" at bounding box center [755, 381] width 899 height 33
select select "e0ee17af-48b7-4b92-9885-812dbb1428e7"
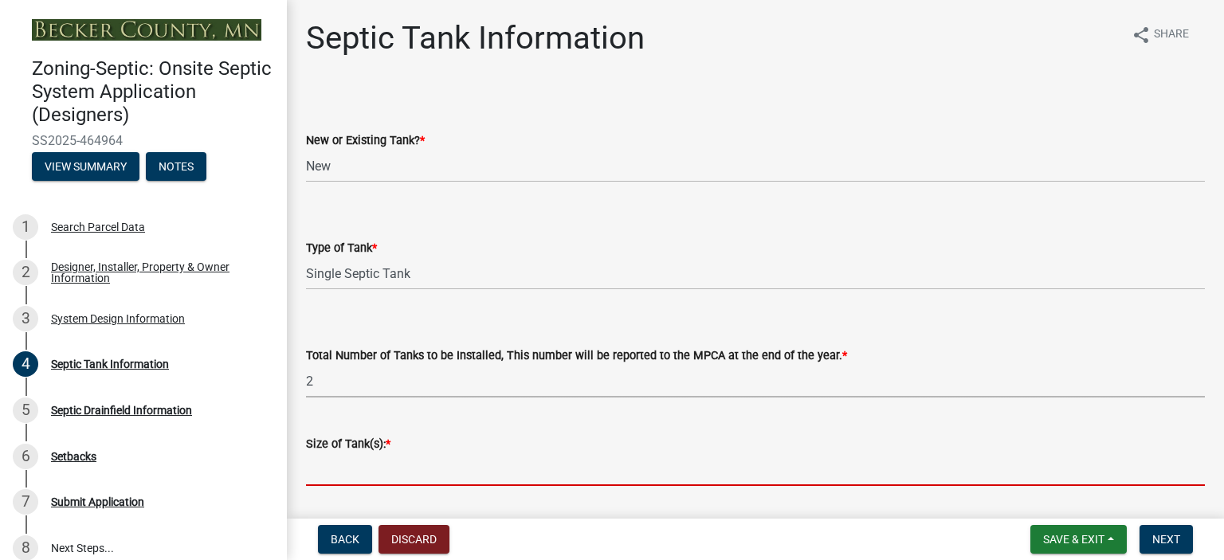
click at [344, 473] on input "Size of Tank(s): *" at bounding box center [755, 469] width 899 height 33
type input "1500, 625"
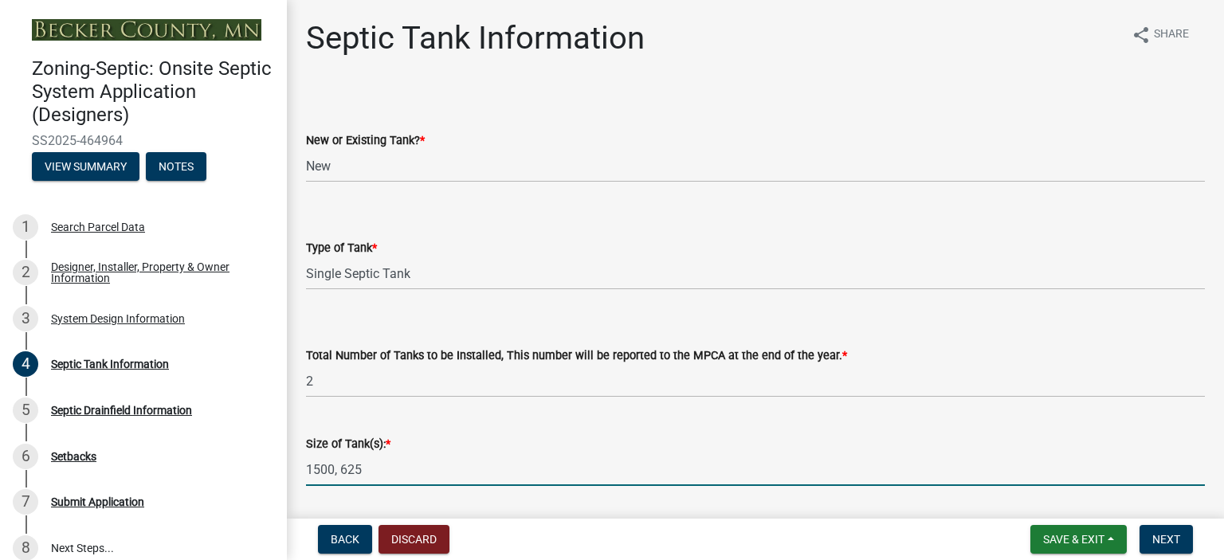
scroll to position [448, 0]
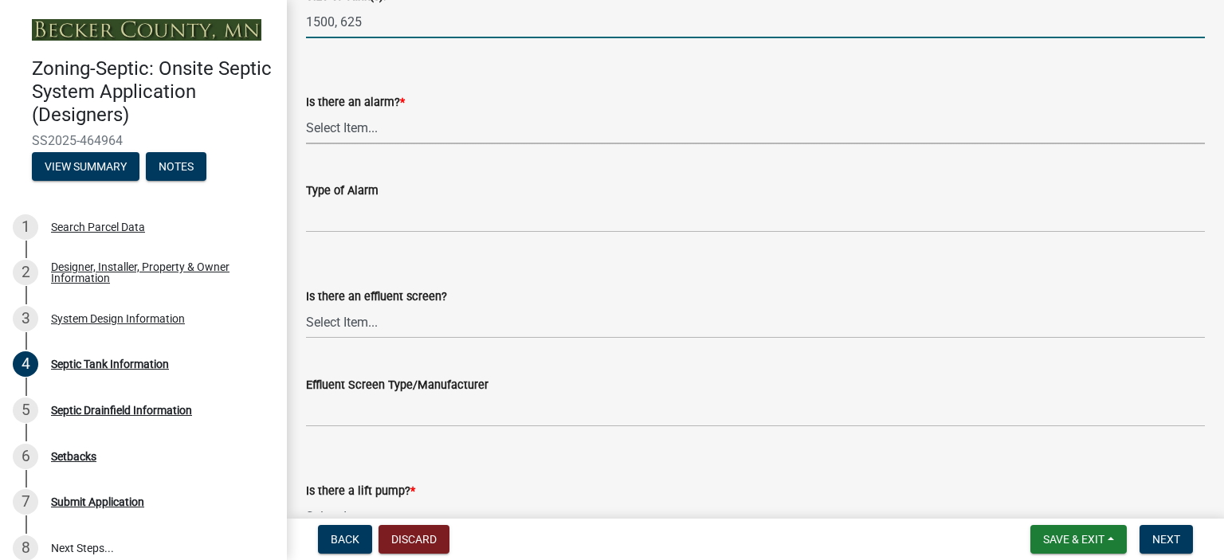
click at [358, 133] on select "Select Item... Yes No" at bounding box center [755, 128] width 899 height 33
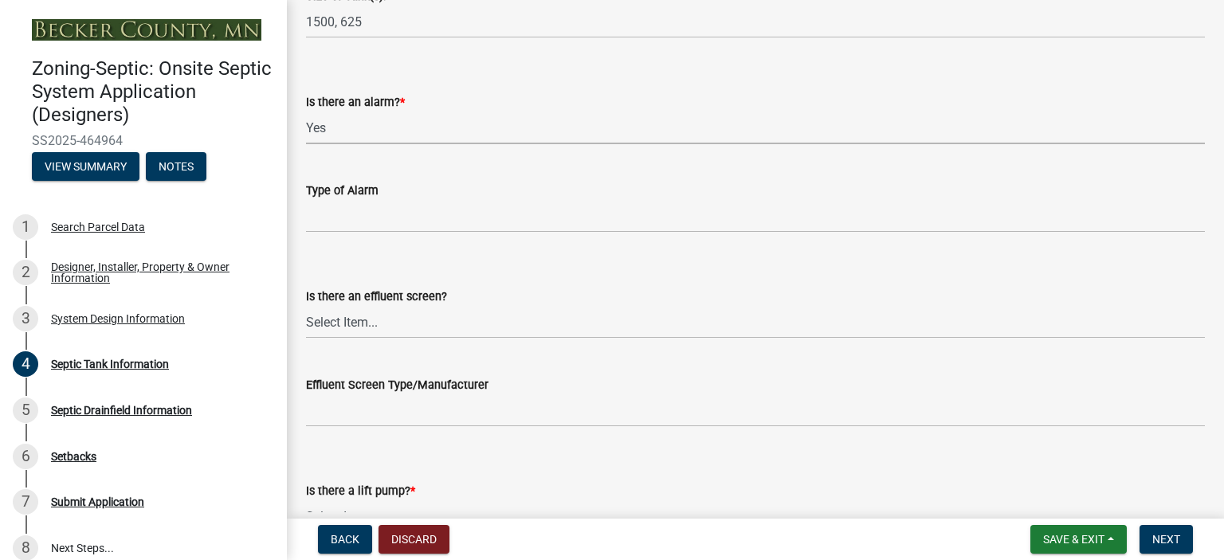
click at [306, 112] on select "Select Item... Yes No" at bounding box center [755, 128] width 899 height 33
select select "c84d9e4c-2287-4d2e-9ef7-9874a7456ee3"
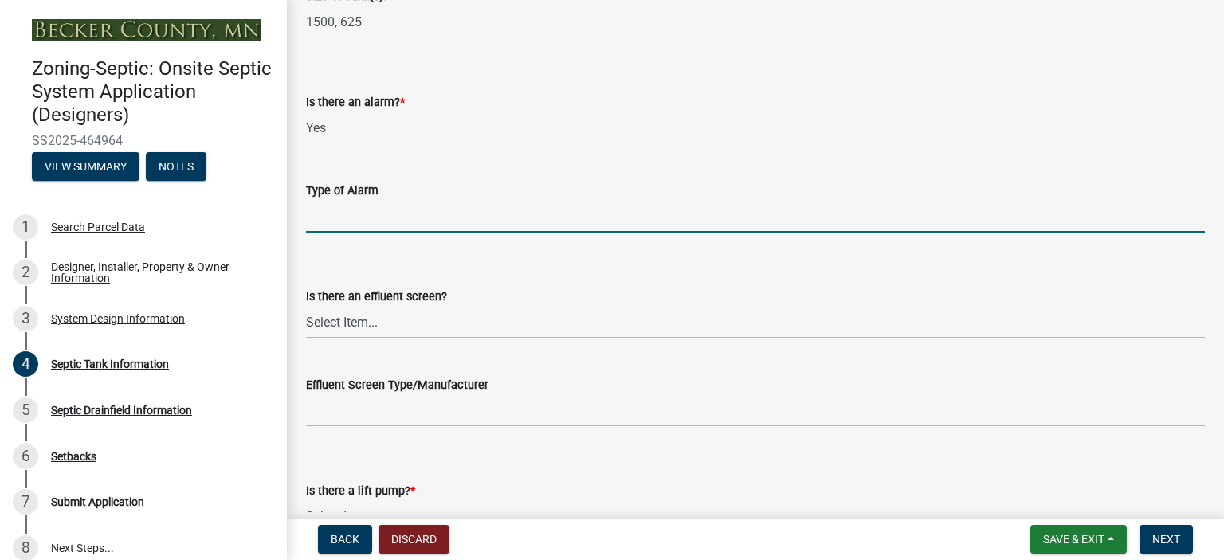
click at [363, 213] on input "Type of Alarm" at bounding box center [755, 216] width 899 height 33
type input "ELECTRIC"
click at [354, 304] on div "Is there an effluent screen?" at bounding box center [755, 296] width 899 height 19
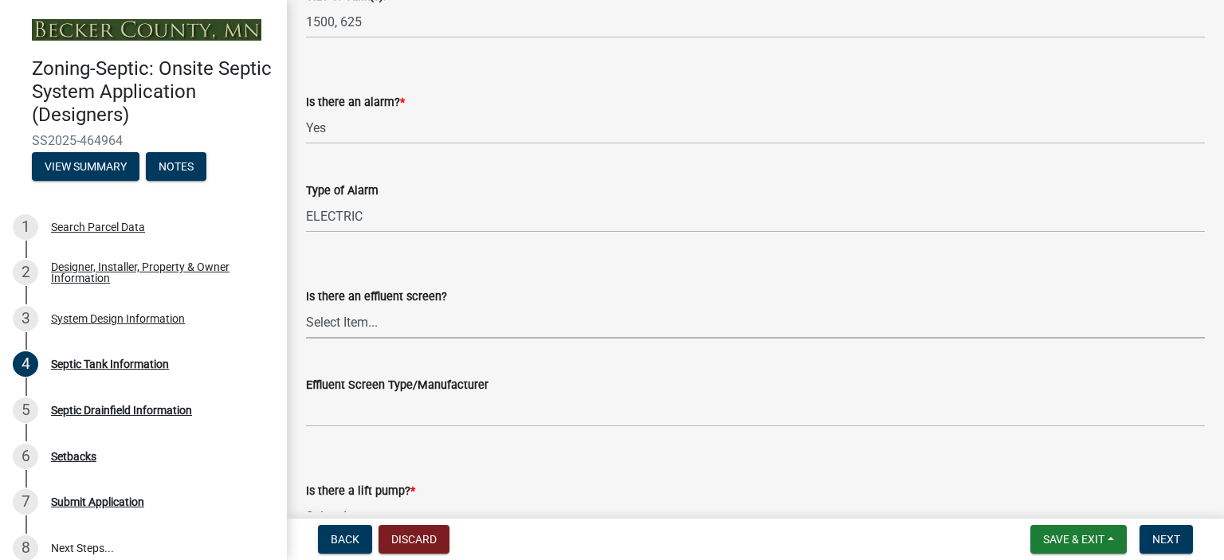
click at [355, 324] on select "Select Item... Yes No" at bounding box center [755, 322] width 899 height 33
click at [306, 306] on select "Select Item... Yes No" at bounding box center [755, 322] width 899 height 33
select select "a956bcdf-8f12-4f61-bfc1-a6e229dc0595"
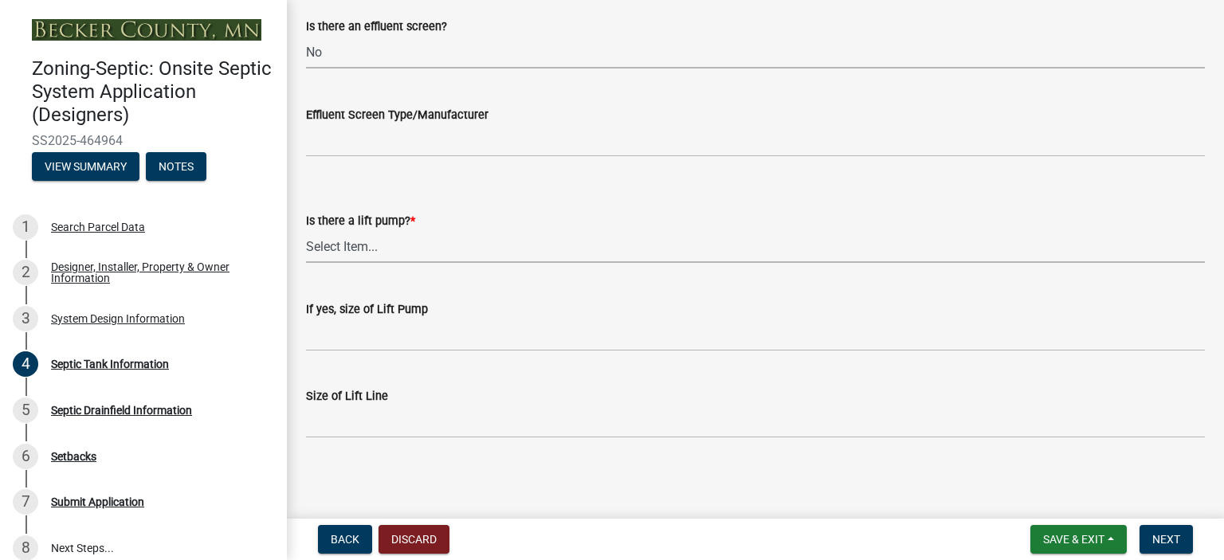
click at [332, 246] on select "Select Item... Yes No" at bounding box center [755, 246] width 899 height 33
click at [306, 230] on select "Select Item... Yes No" at bounding box center [755, 246] width 899 height 33
select select "7b57e397-6881-49c8-9b87-e40bdbeb8239"
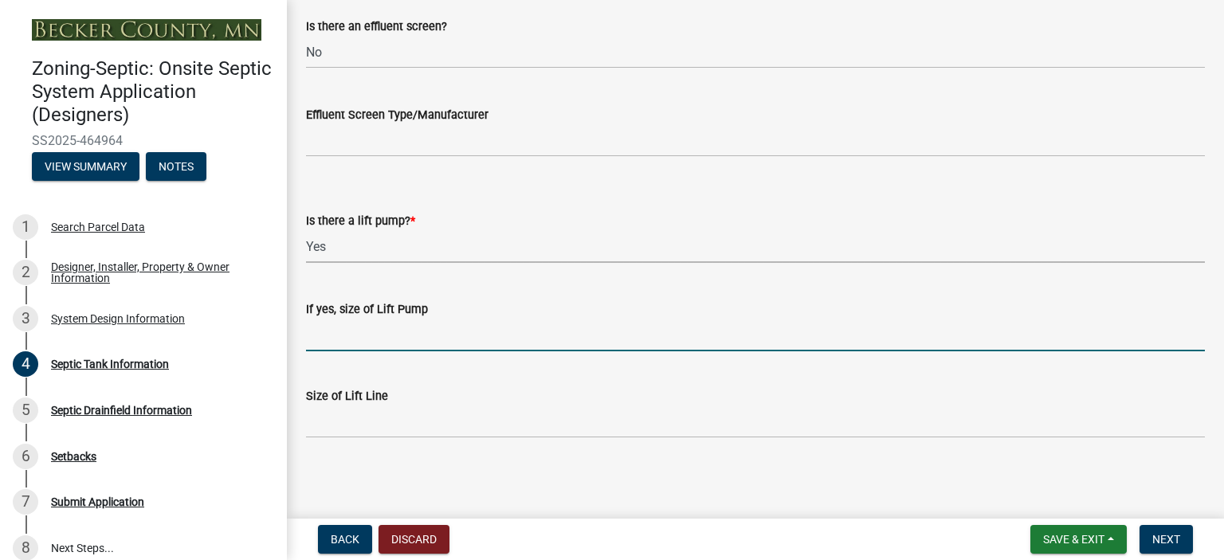
click at [345, 331] on input "If yes, size of Lift Pump" at bounding box center [755, 335] width 899 height 33
type input "45GPM"
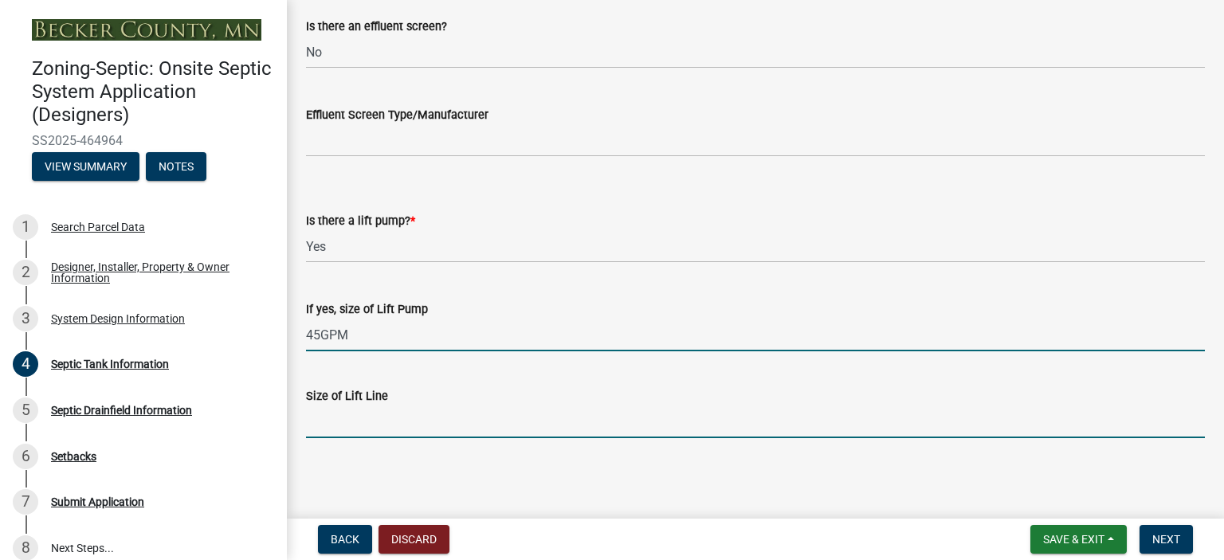
click at [346, 422] on input "Size of Lift Line" at bounding box center [755, 422] width 899 height 33
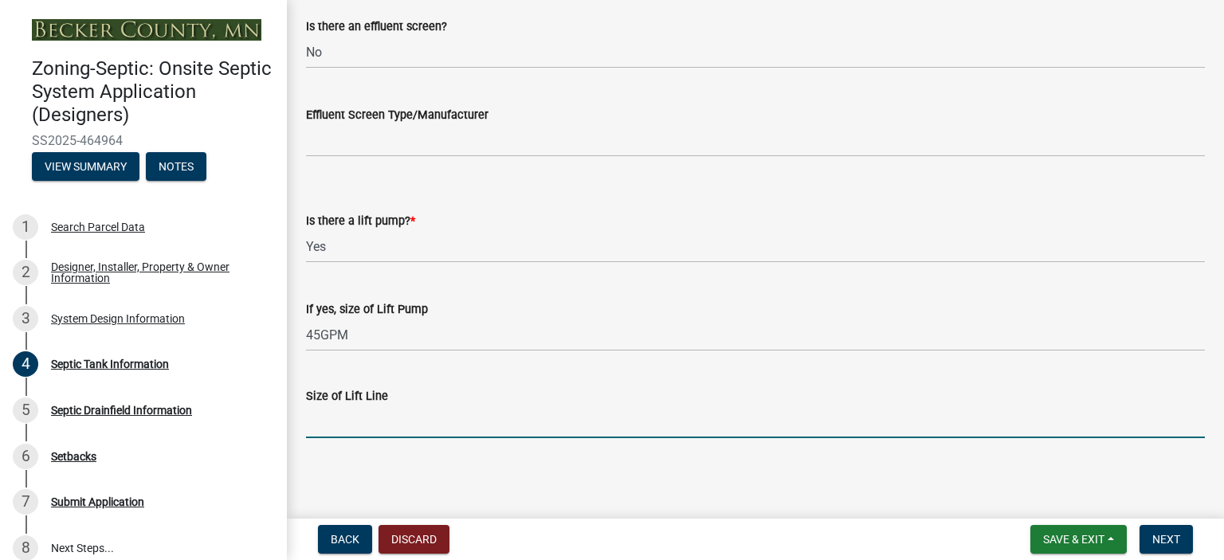
type input "2""
click at [1167, 541] on span "Next" at bounding box center [1166, 539] width 28 height 13
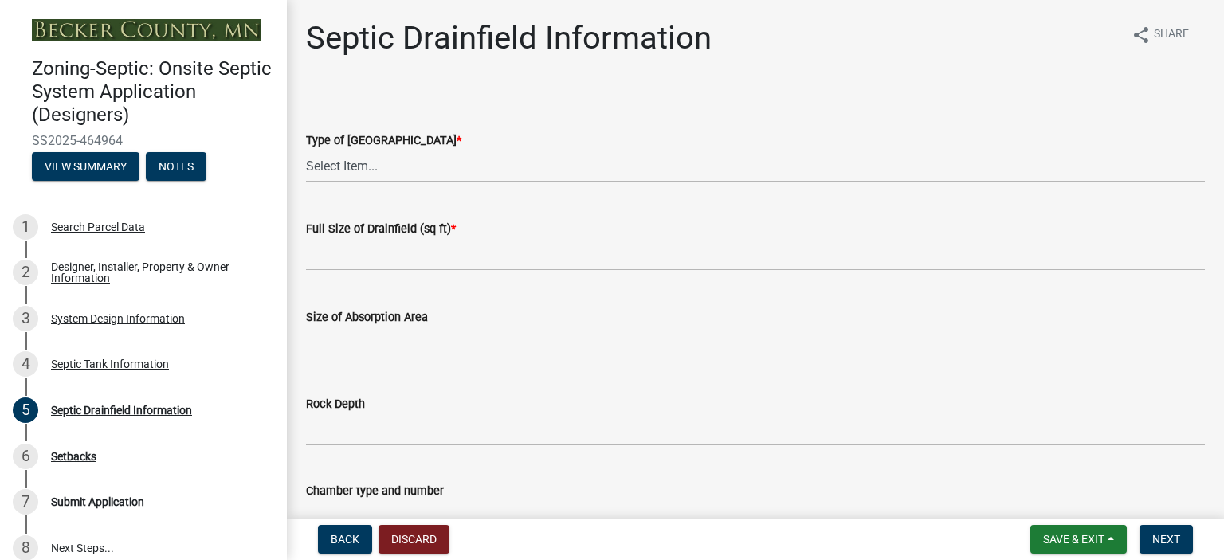
click at [339, 162] on select "Select Item... Chamber Trench Rock Trench Gravelless Mound Pressure Bed Seepage…" at bounding box center [755, 166] width 899 height 33
click at [306, 150] on select "Select Item... Chamber Trench Rock Trench Gravelless Mound Pressure Bed Seepage…" at bounding box center [755, 166] width 899 height 33
select select "757b77d3-357c-421c-8450-4fc78db4eecb"
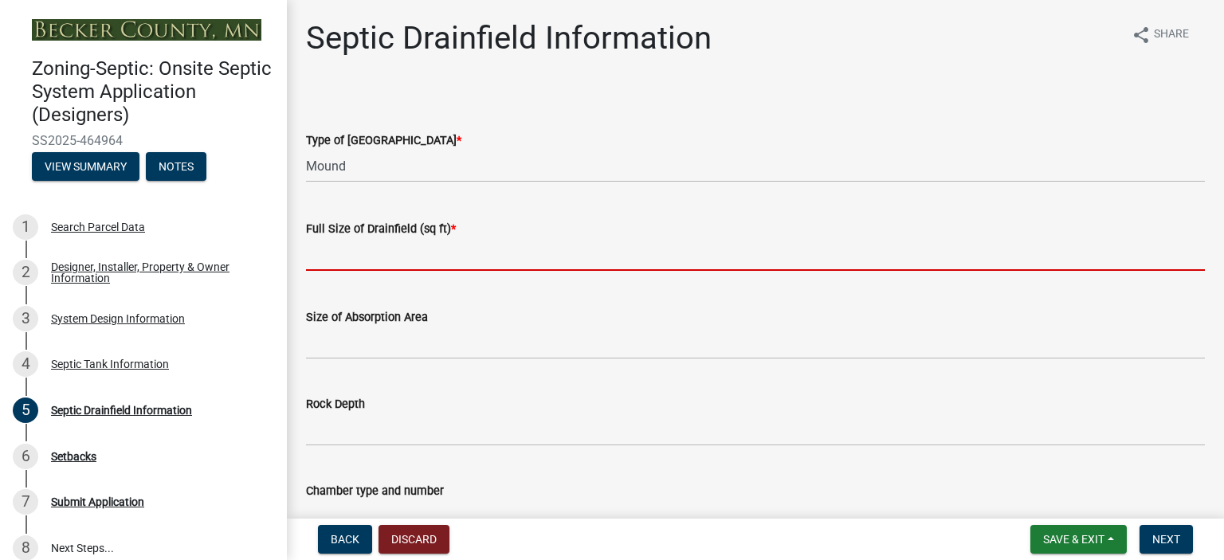
click at [359, 255] on input "text" at bounding box center [755, 254] width 899 height 33
type input "500"
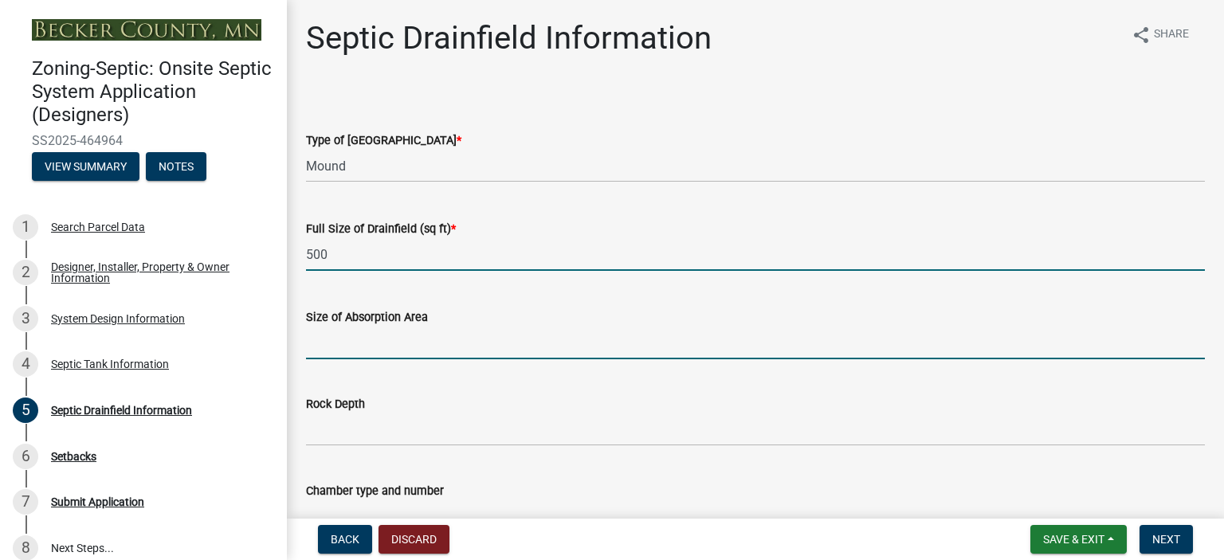
click at [316, 347] on input "Size of Absorption Area" at bounding box center [755, 343] width 899 height 33
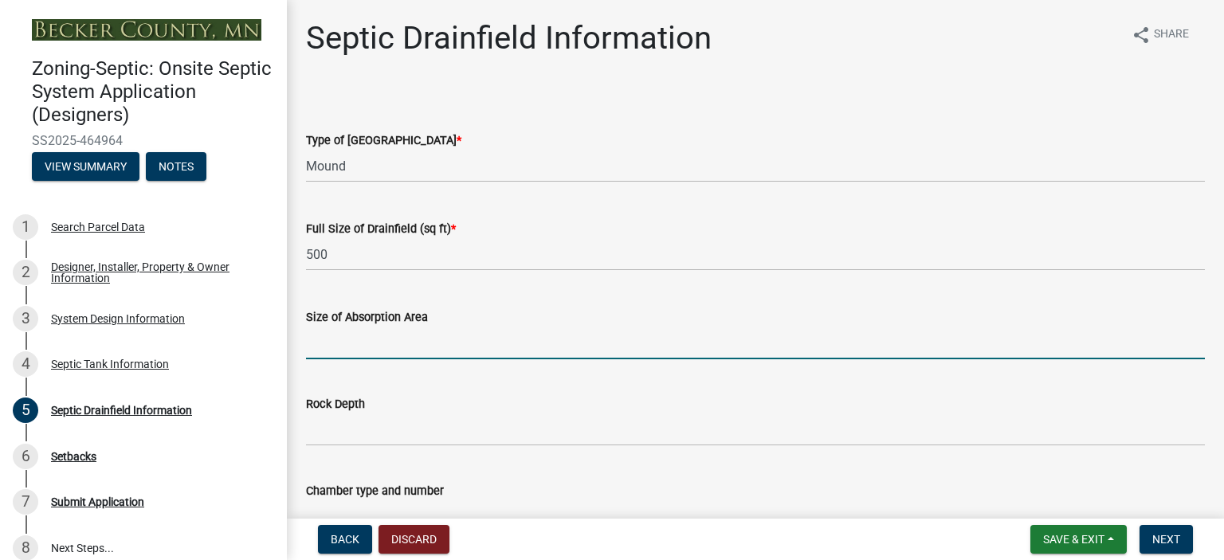
type input "500"
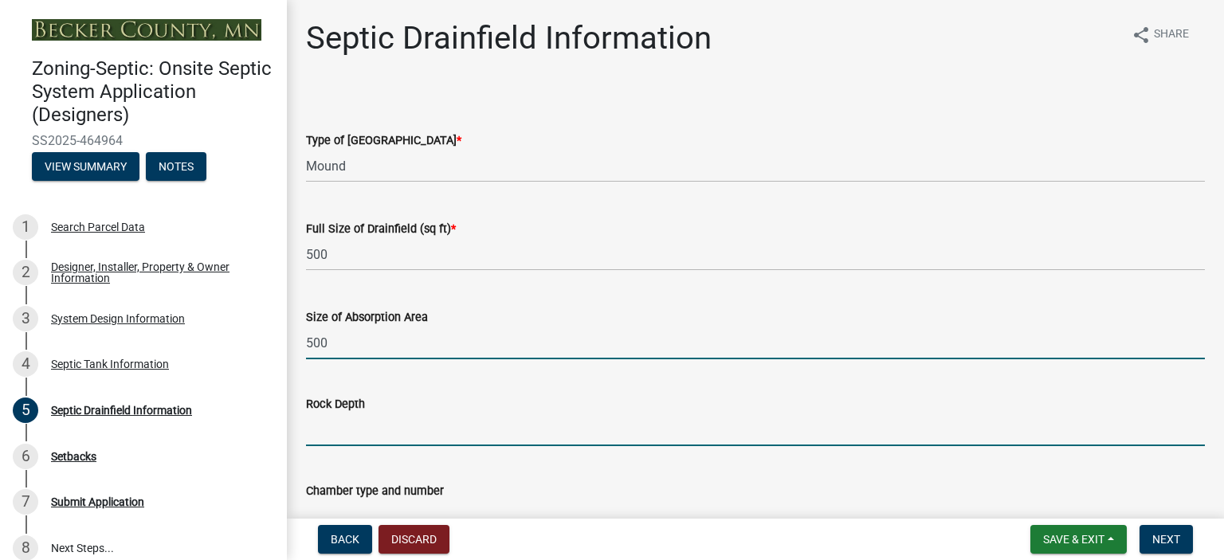
click at [328, 420] on input "Rock Depth" at bounding box center [755, 430] width 899 height 33
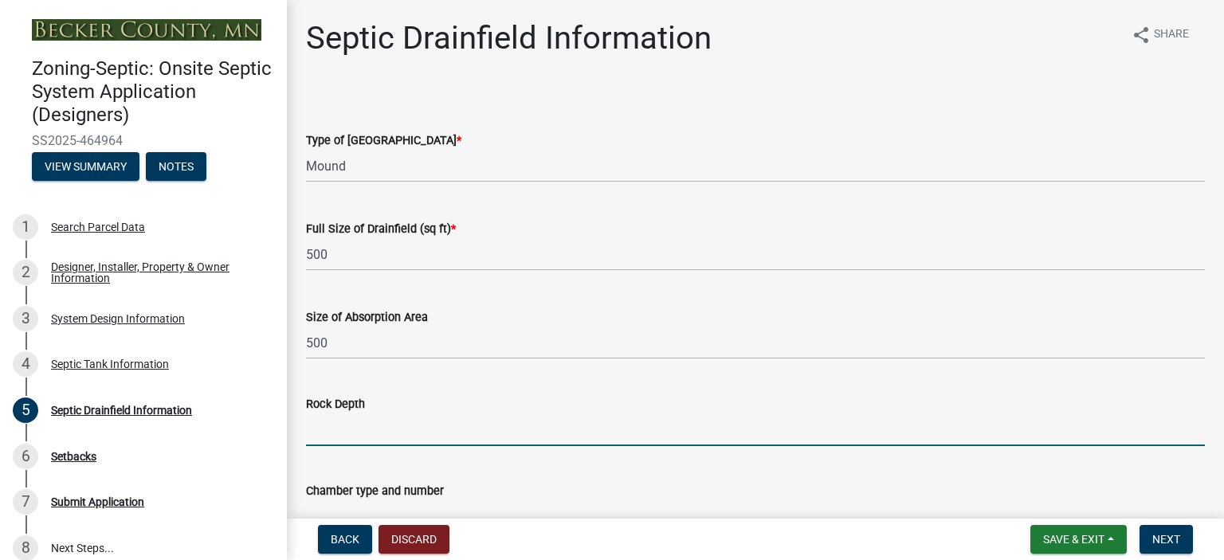
type input "8""
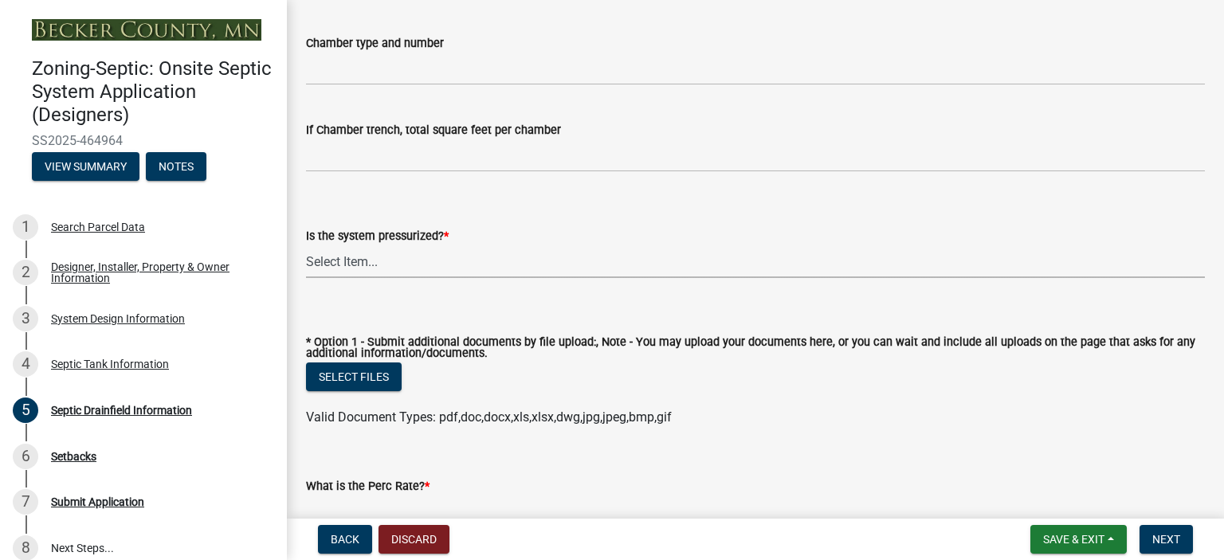
click at [336, 255] on select "Select Item... Yes No" at bounding box center [755, 261] width 899 height 33
click at [306, 245] on select "Select Item... Yes No" at bounding box center [755, 261] width 899 height 33
select select "366d546d-8bc3-42fb-bca7-8a9455861f61"
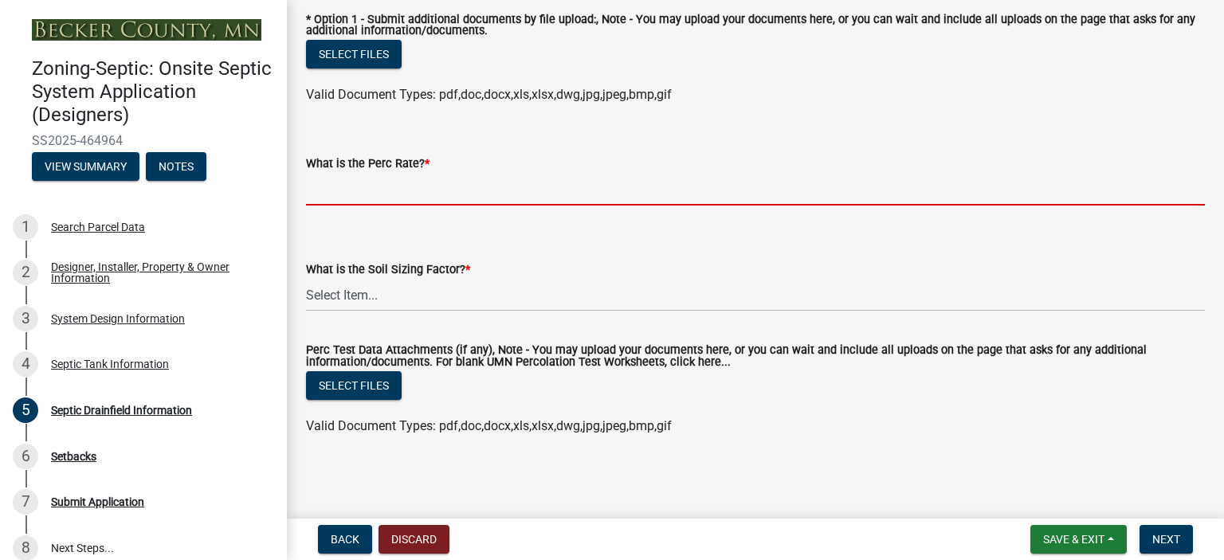
click at [379, 194] on input "What is the Perc Rate? *" at bounding box center [755, 189] width 899 height 33
type input ".1-5"
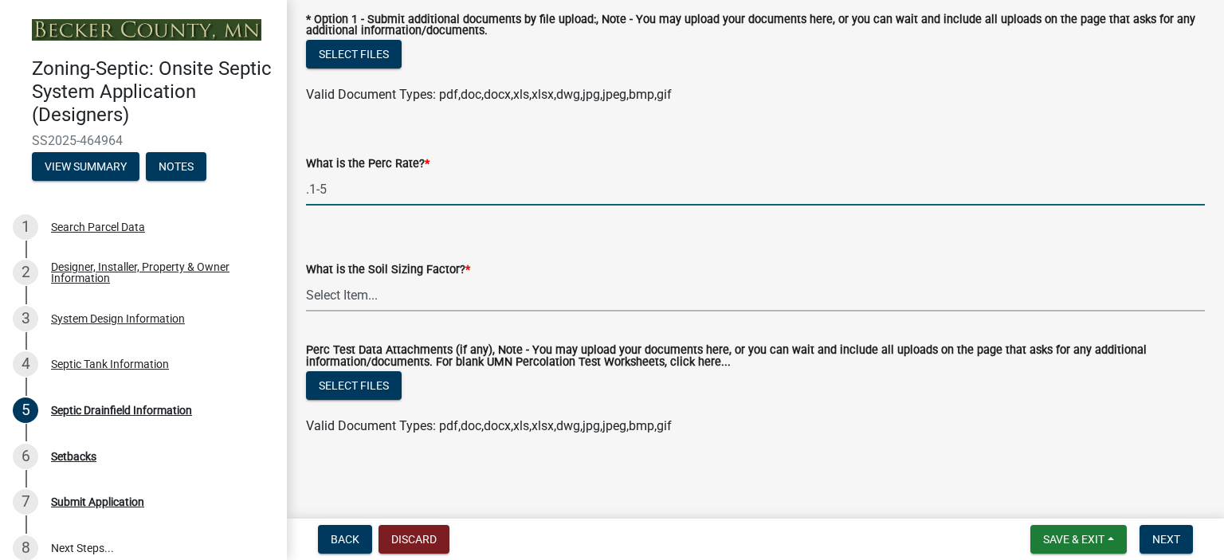
click at [346, 286] on select "Select Item... 0.00 0.24 0.45 0.50 0.60 0.78 .83 1.27 1.67" at bounding box center [755, 295] width 899 height 33
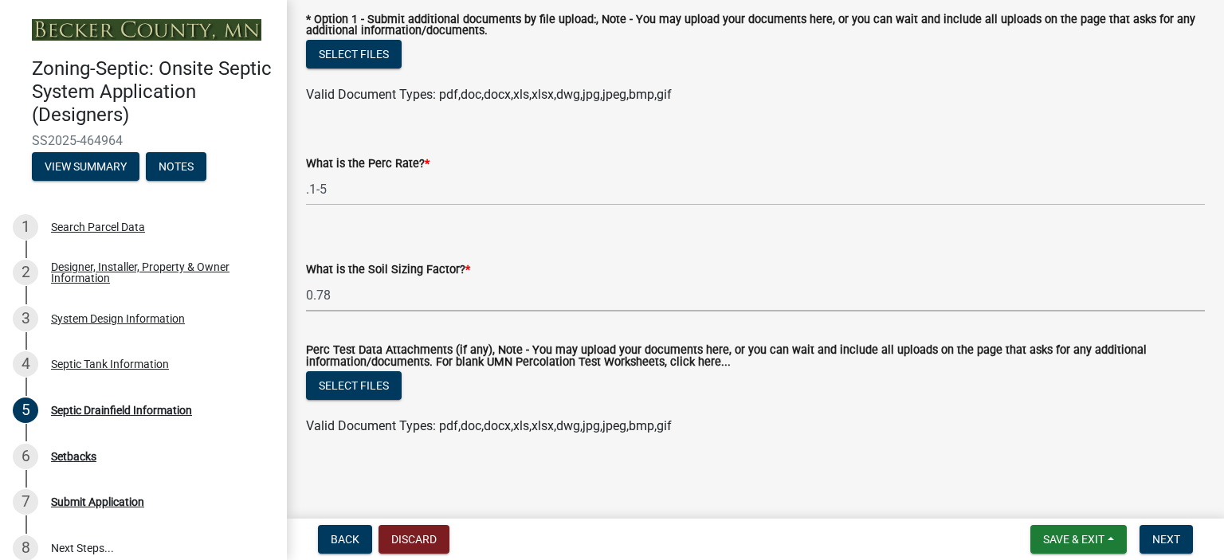
click at [306, 279] on select "Select Item... 0.00 0.24 0.45 0.50 0.60 0.78 .83 1.27 1.67" at bounding box center [755, 295] width 899 height 33
select select "245bd747-17a2-4397-b461-91fbb509aaa8"
click at [334, 297] on select "Select Item... 0.00 0.24 0.45 0.50 0.60 0.78 .83 1.27 1.67" at bounding box center [755, 295] width 899 height 33
click at [306, 279] on select "Select Item... 0.00 0.24 0.45 0.50 0.60 0.78 .83 1.27 1.67" at bounding box center [755, 295] width 899 height 33
click at [1171, 543] on span "Next" at bounding box center [1166, 539] width 28 height 13
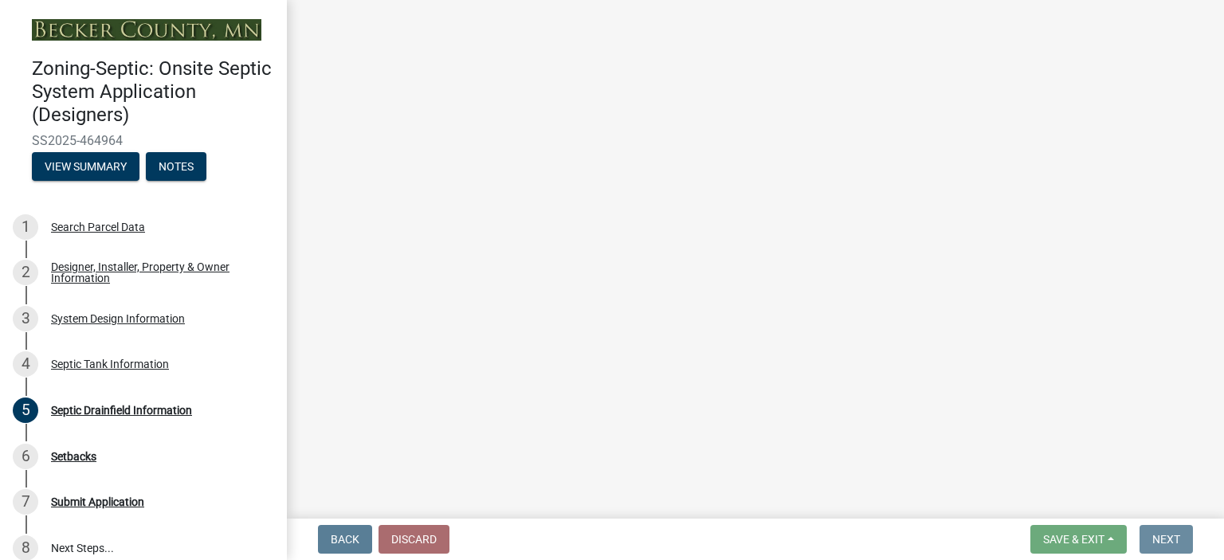
scroll to position [0, 0]
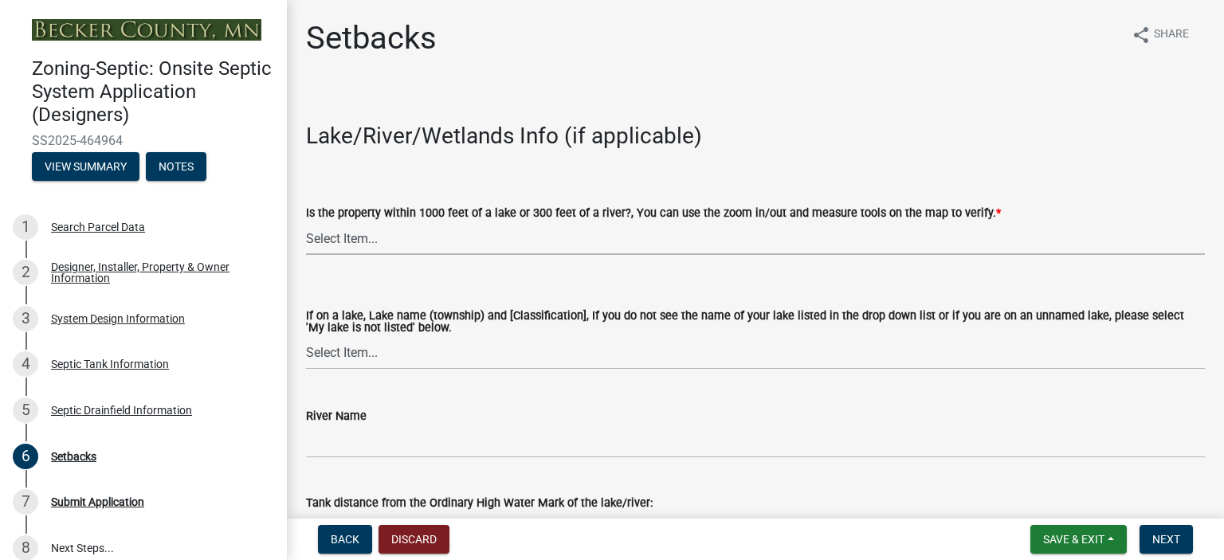
click at [342, 238] on select "Select Item... Yes No" at bounding box center [755, 238] width 899 height 33
click at [306, 222] on select "Select Item... Yes No" at bounding box center [755, 238] width 899 height 33
select select "479aafb6-b6e6-4f54-9b3a-e9d3c09fb6b0"
click at [342, 344] on select "Select Item... [GEOGRAPHIC_DATA] is not listed below [GEOGRAPHIC_DATA] ([GEOGRA…" at bounding box center [755, 353] width 899 height 33
click at [344, 356] on select "Select Item... [GEOGRAPHIC_DATA] is not listed below [GEOGRAPHIC_DATA] ([GEOGRA…" at bounding box center [755, 353] width 899 height 33
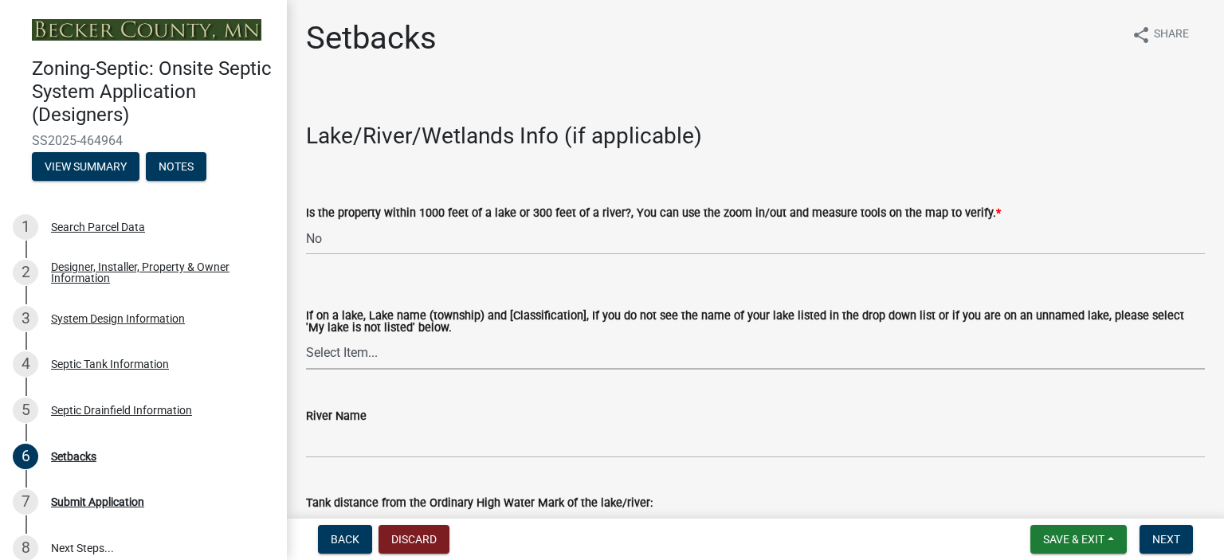
scroll to position [448, 0]
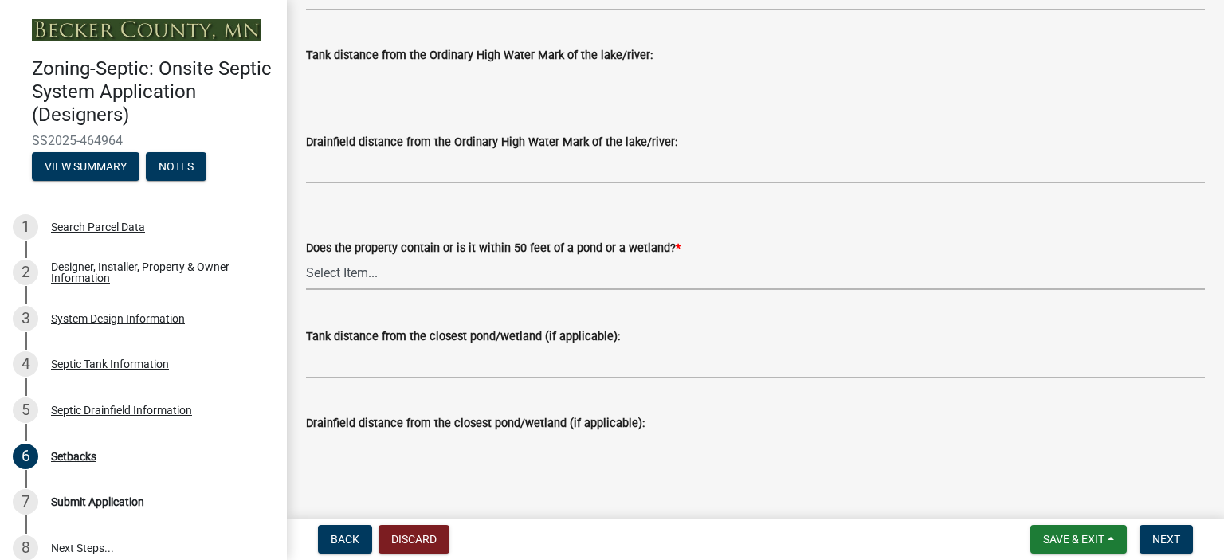
click at [337, 275] on select "Select Item... Yes No" at bounding box center [755, 273] width 899 height 33
click at [306, 257] on select "Select Item... Yes No" at bounding box center [755, 273] width 899 height 33
select select "4f16557e-0b2e-47e3-8cf2-f05cc2293782"
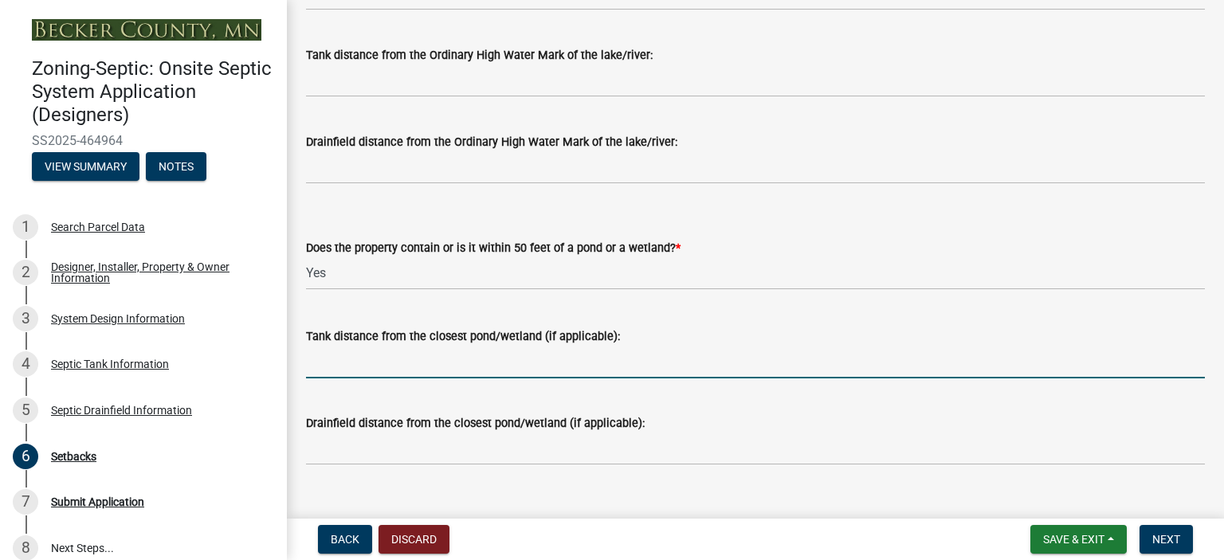
click at [345, 359] on input "Tank distance from the closest pond/wetland (if applicable):" at bounding box center [755, 362] width 899 height 33
type input "+50'"
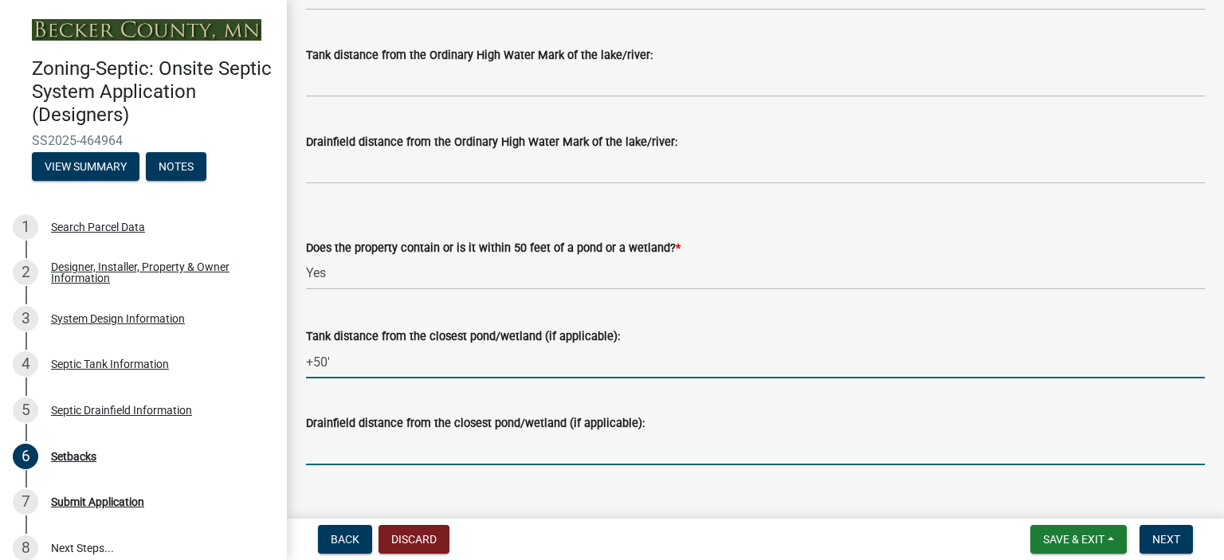
click at [355, 445] on input "Drainfield distance from the closest pond/wetland (if applicable):" at bounding box center [755, 449] width 899 height 33
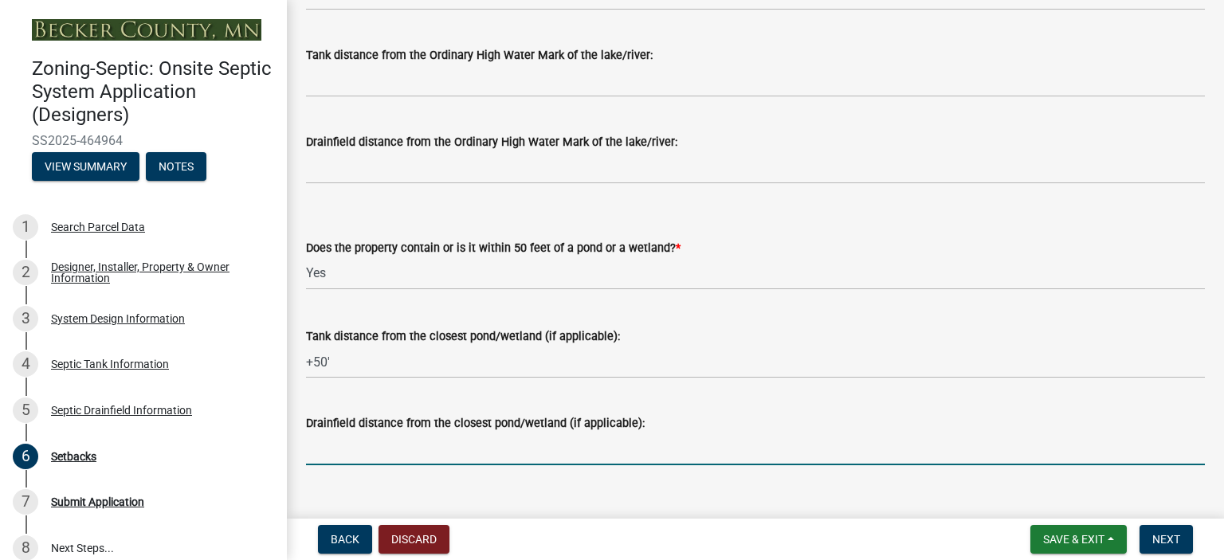
type input "+50'"
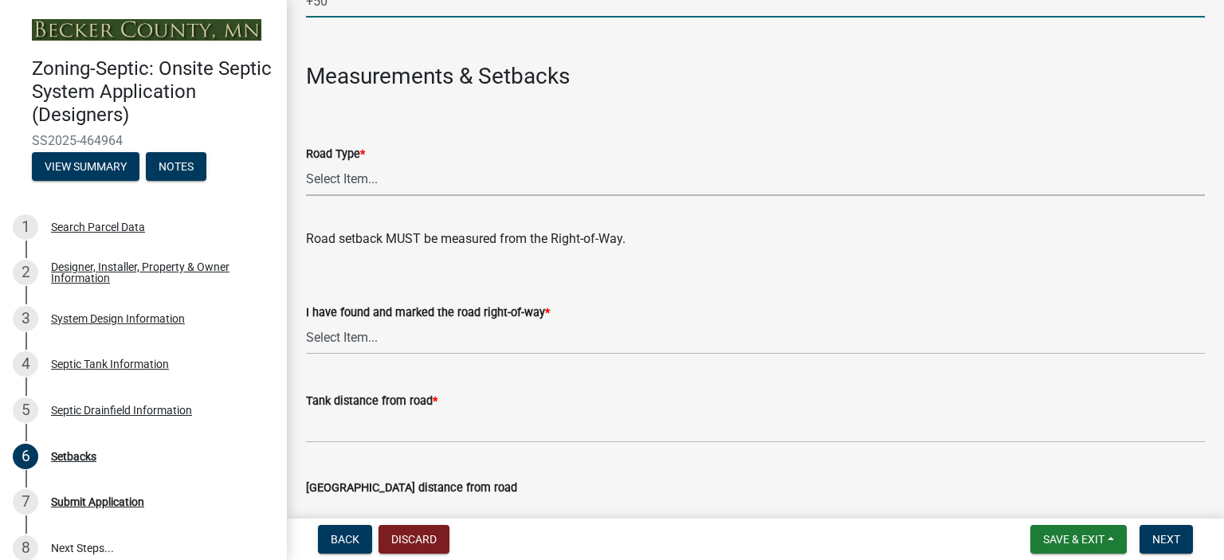
click at [340, 179] on select "Select Item... State County Public / Township Private Easement [GEOGRAPHIC_DATA]" at bounding box center [755, 179] width 899 height 33
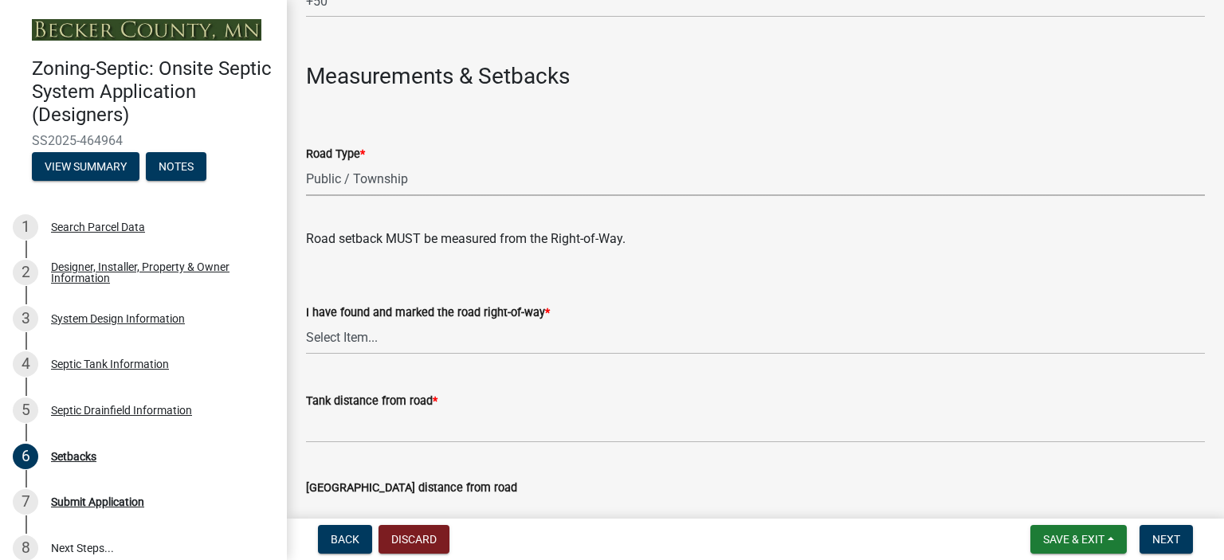
click at [306, 163] on select "Select Item... State County Public / Township Private Easement [GEOGRAPHIC_DATA]" at bounding box center [755, 179] width 899 height 33
select select "21af9b93-f494-48c6-91ae-235d36c6c939"
click at [354, 335] on select "Select Item... Yes No" at bounding box center [755, 338] width 899 height 33
click at [306, 322] on select "Select Item... Yes No" at bounding box center [755, 338] width 899 height 33
select select "2c0c9673-cfd8-4d5e-8ea6-73593e257713"
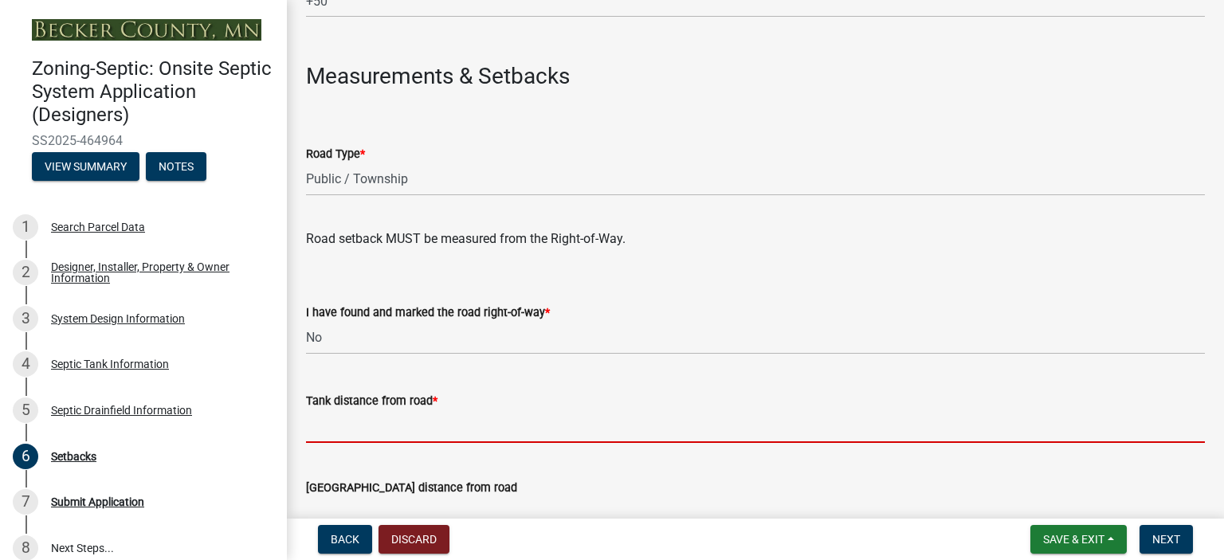
click at [360, 427] on input "Tank distance from road *" at bounding box center [755, 426] width 899 height 33
type input "+50'"
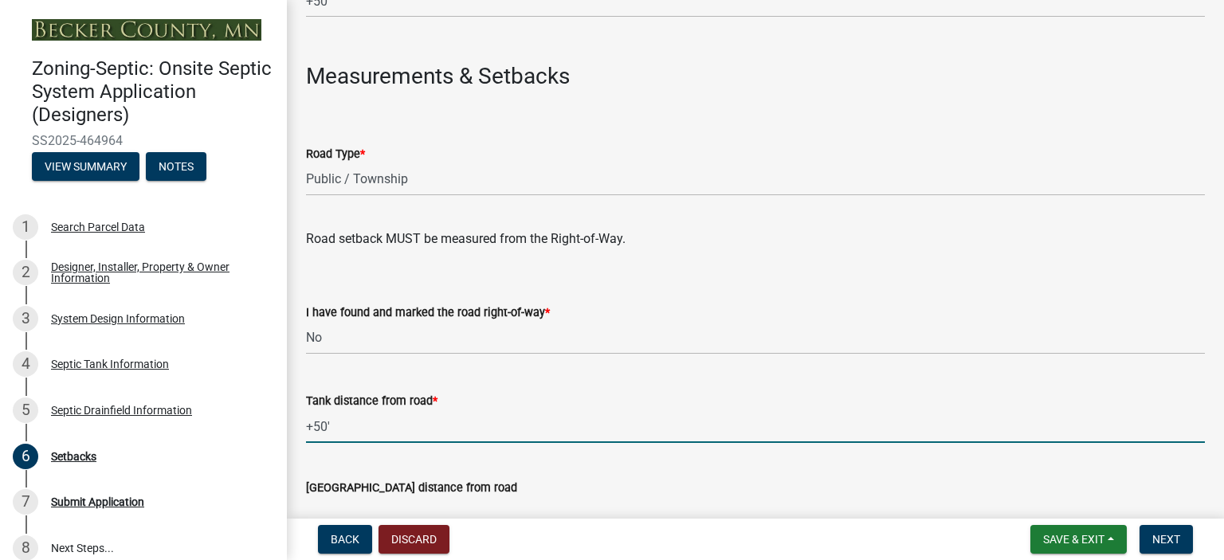
scroll to position [1345, 0]
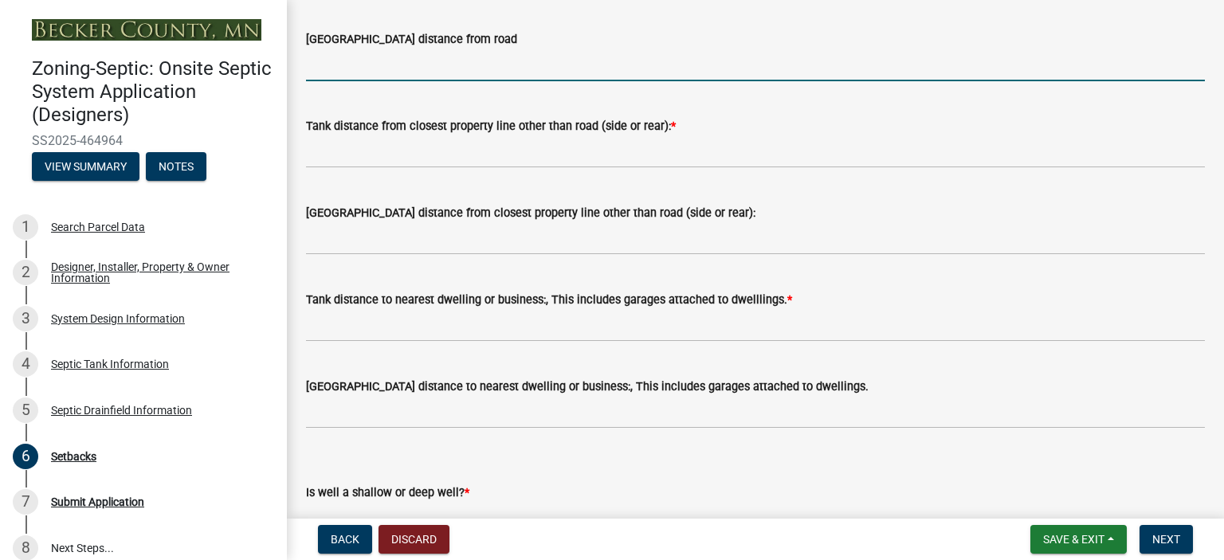
click at [368, 69] on input "[GEOGRAPHIC_DATA] distance from road" at bounding box center [755, 65] width 899 height 33
type input "+50'"
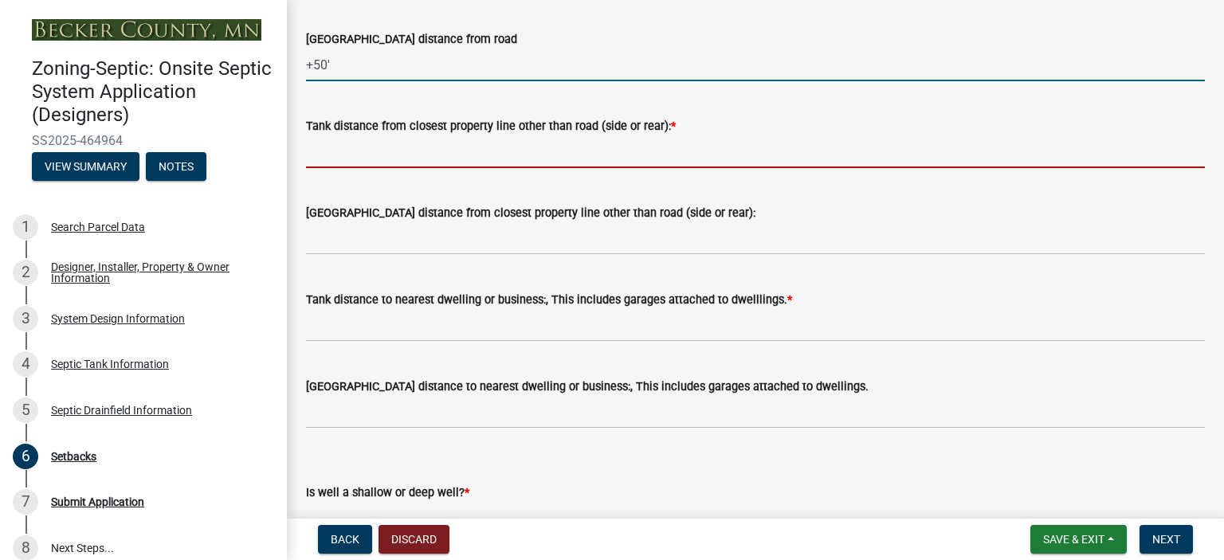
click at [375, 143] on input "Tank distance from closest property line other than road (side or rear): *" at bounding box center [755, 151] width 899 height 33
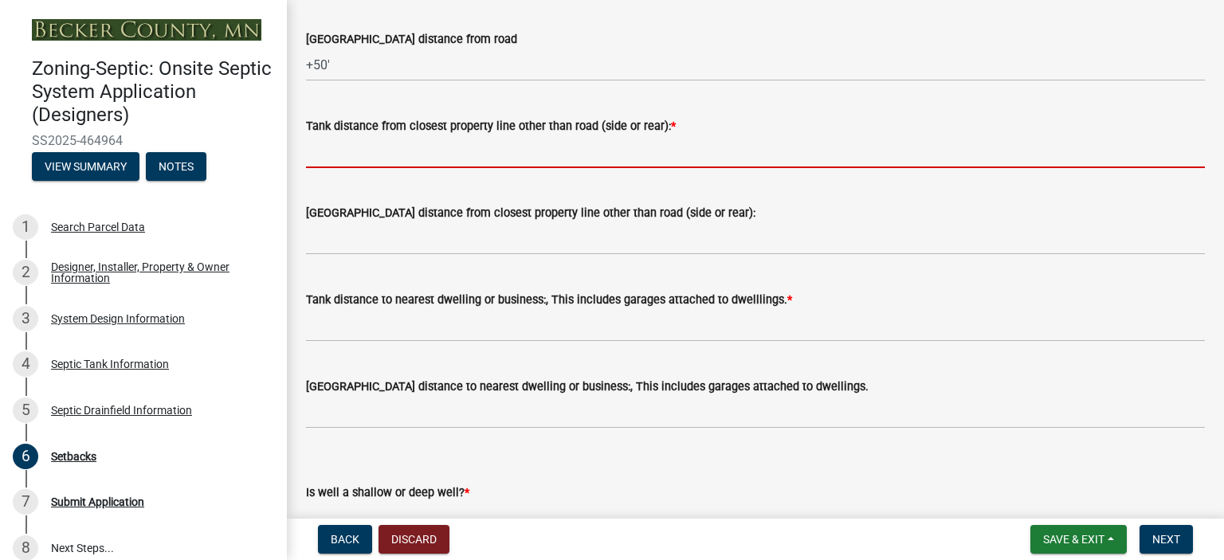
type input "+50'"
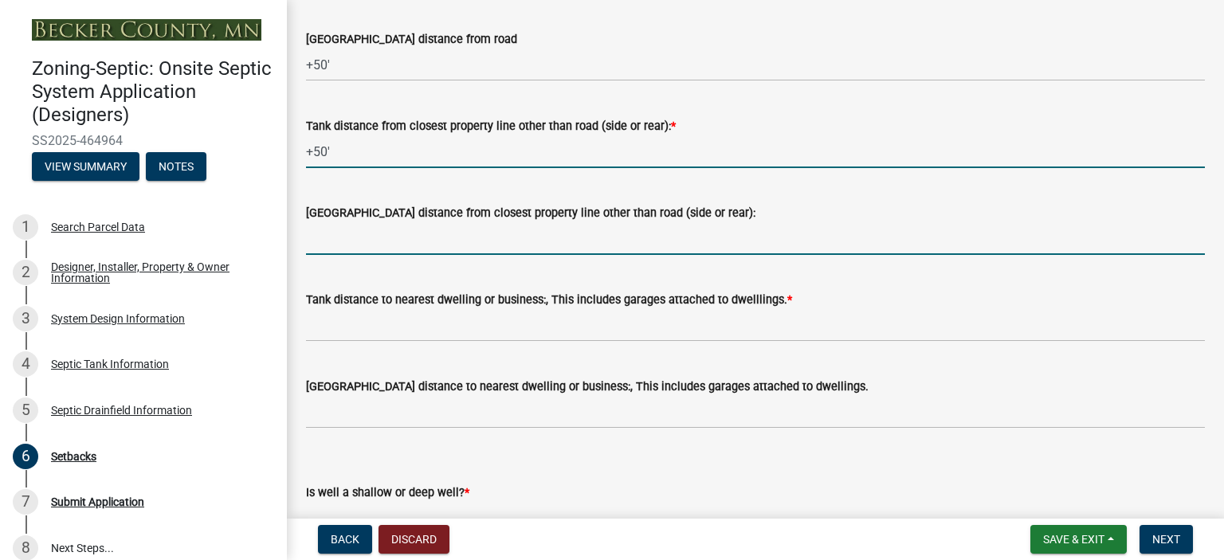
click at [344, 241] on input "[GEOGRAPHIC_DATA] distance from closest property line other than road (side or …" at bounding box center [755, 238] width 899 height 33
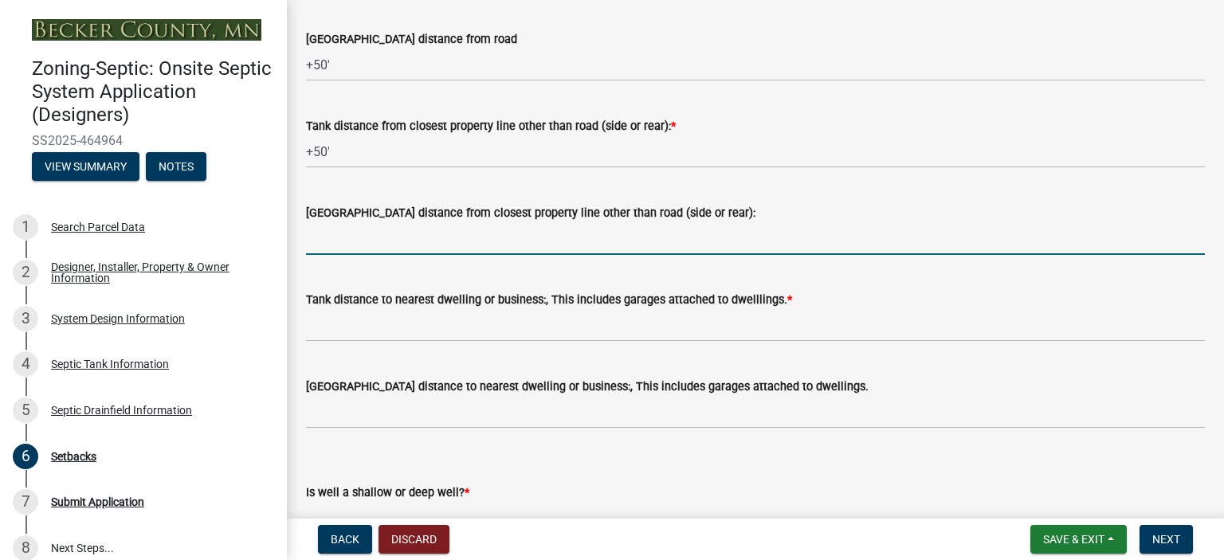
type input "+20'"
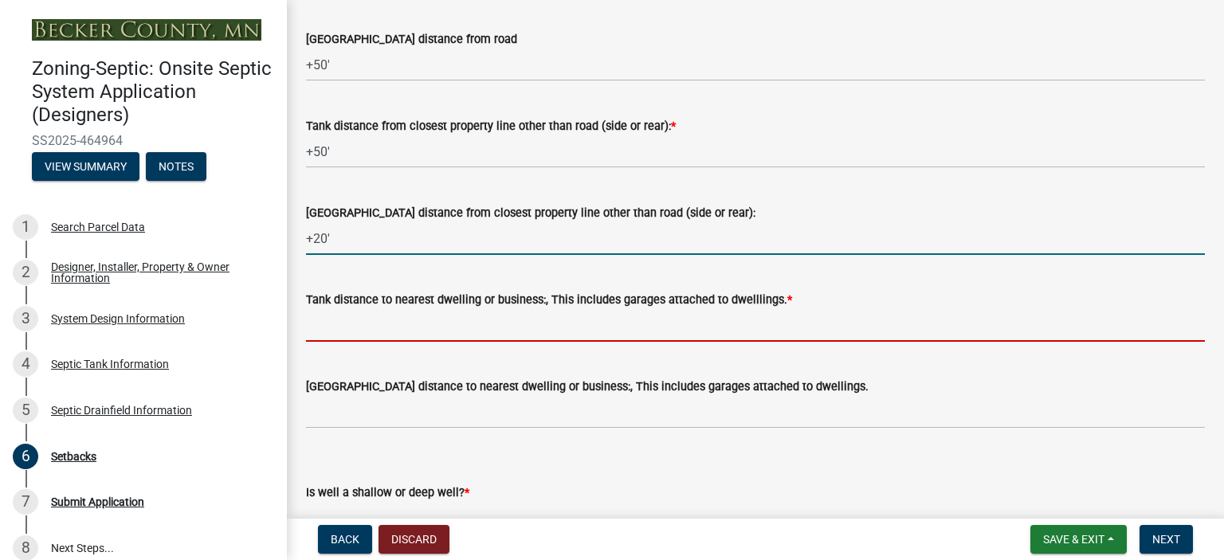
click at [333, 324] on input "Tank distance to nearest dwelling or business:, This includes garages attached …" at bounding box center [755, 325] width 899 height 33
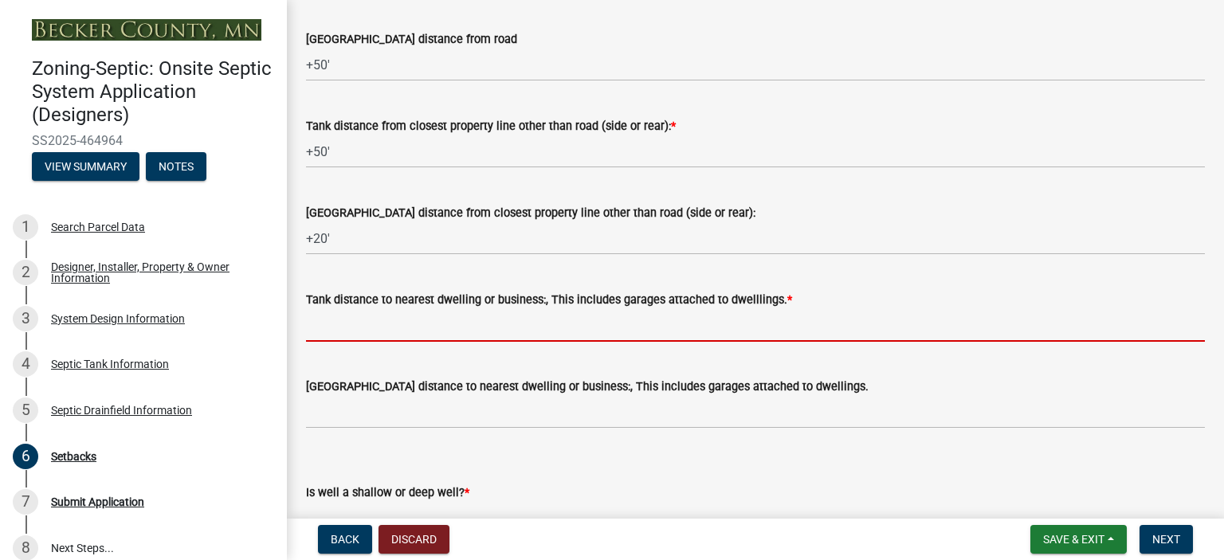
type input "+20'"
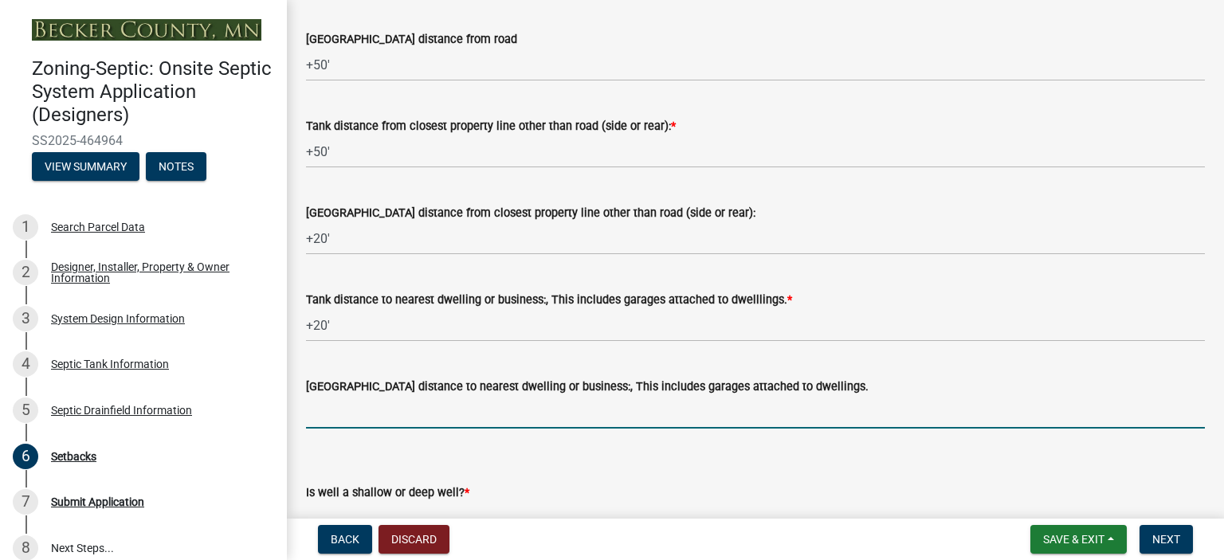
click at [328, 408] on input "[GEOGRAPHIC_DATA] distance to nearest dwelling or business:, This includes gara…" at bounding box center [755, 412] width 899 height 33
type input "+20'"
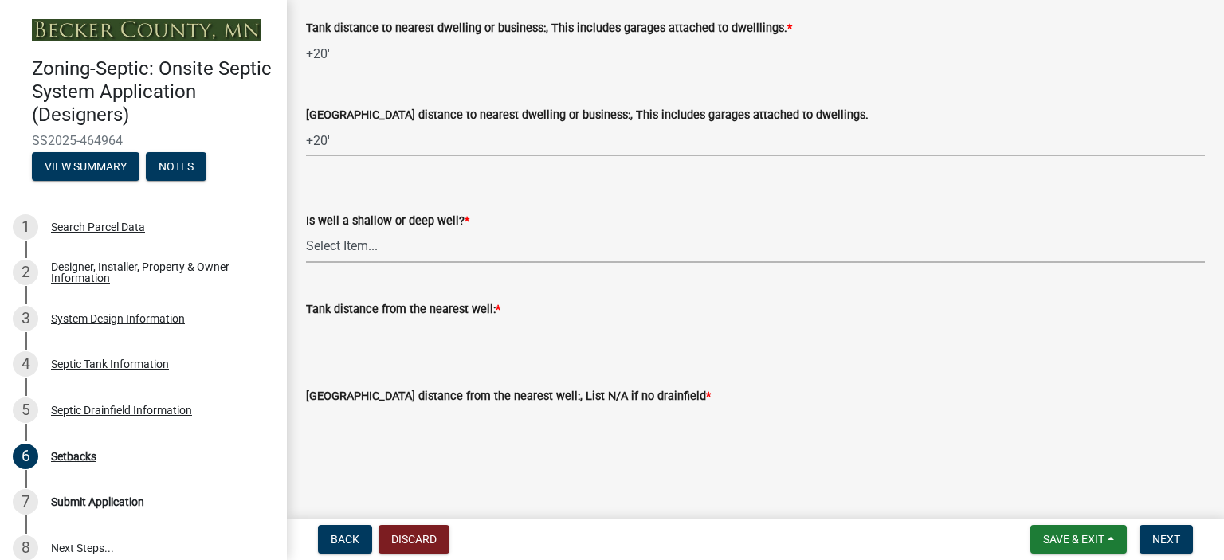
click at [338, 245] on select "Select Item... Deep Well Shallow Well No Well - Connected or to be connected to…" at bounding box center [755, 246] width 899 height 33
click at [306, 230] on select "Select Item... Deep Well Shallow Well No Well - Connected or to be connected to…" at bounding box center [755, 246] width 899 height 33
select select "cf78f1da-f066-4305-88a2-864abad1fa52"
click at [366, 298] on div "Tank distance from the nearest well: *" at bounding box center [755, 314] width 899 height 74
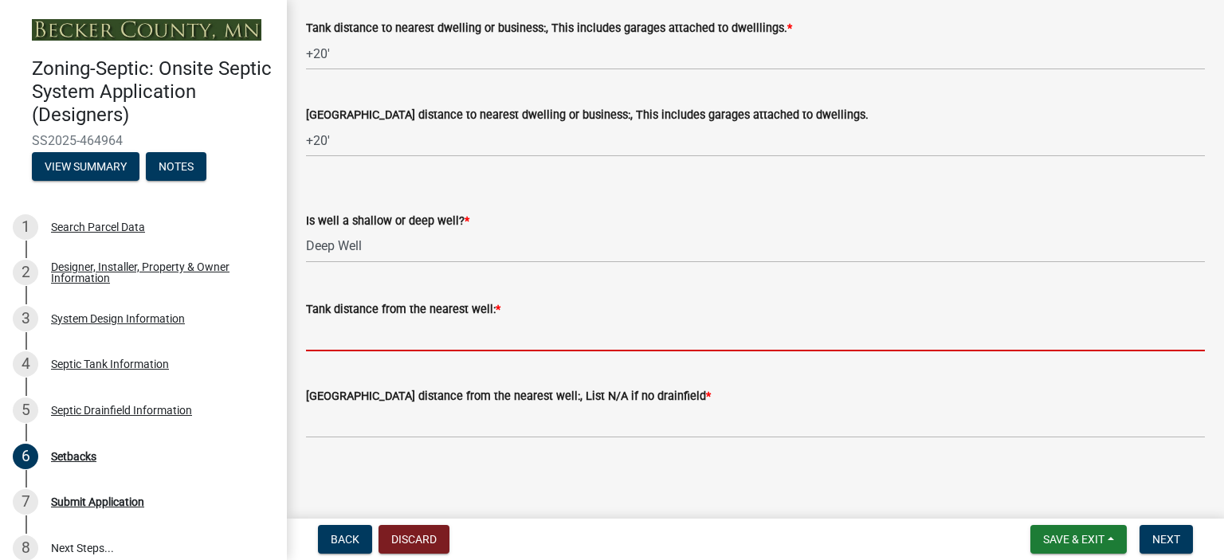
click at [376, 331] on input "Tank distance from the nearest well: *" at bounding box center [755, 335] width 899 height 33
type input "+50'"
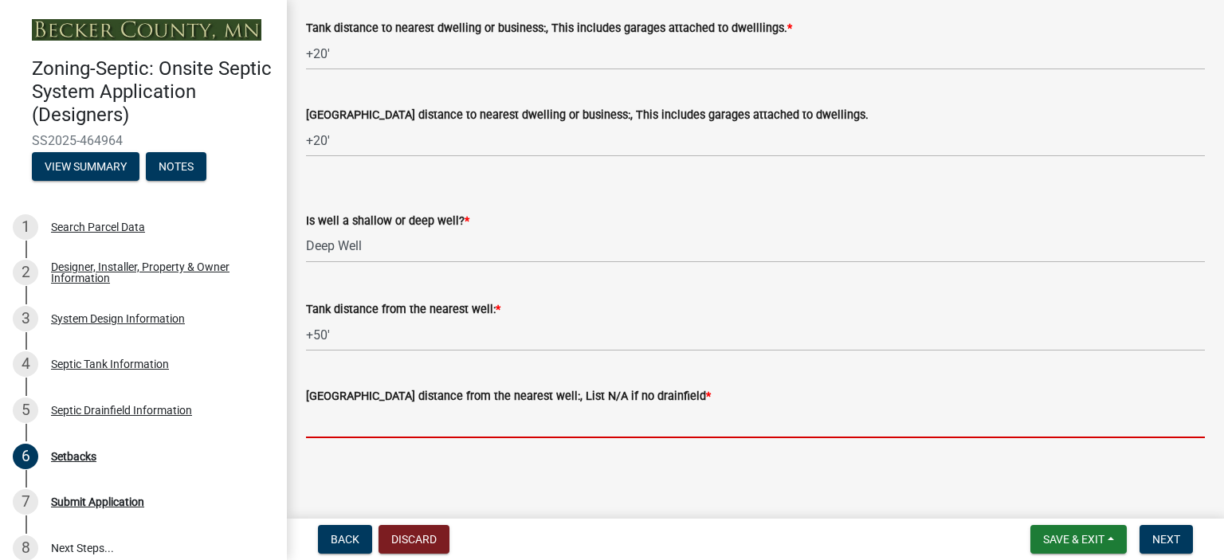
click at [373, 417] on input "[GEOGRAPHIC_DATA] distance from the nearest well:, List N/A if no drainfield *" at bounding box center [755, 422] width 899 height 33
type input "+50'"
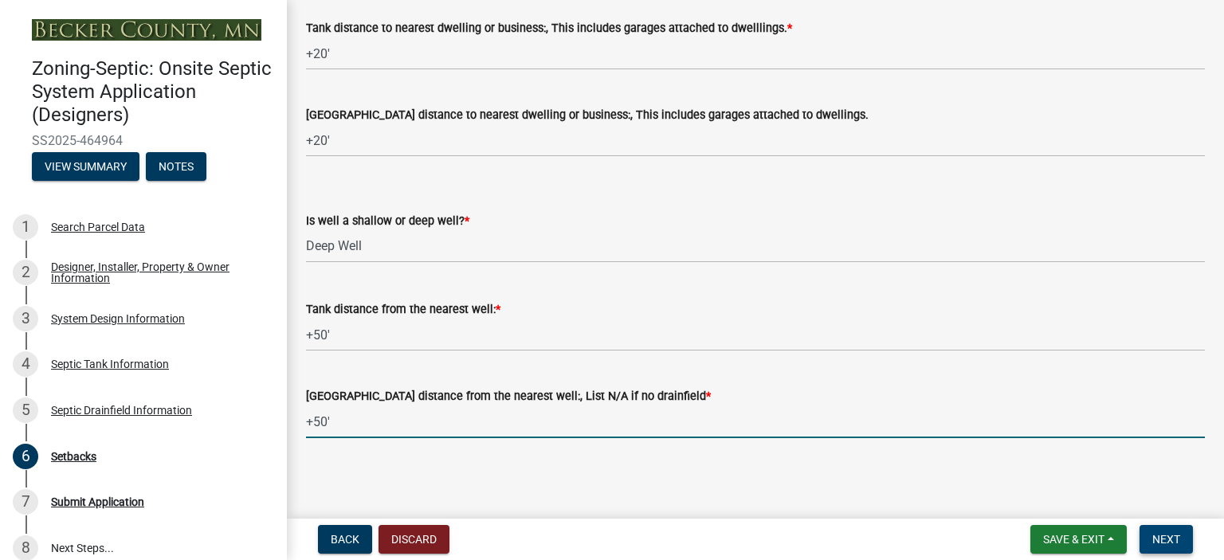
click at [1180, 538] on span "Next" at bounding box center [1166, 539] width 28 height 13
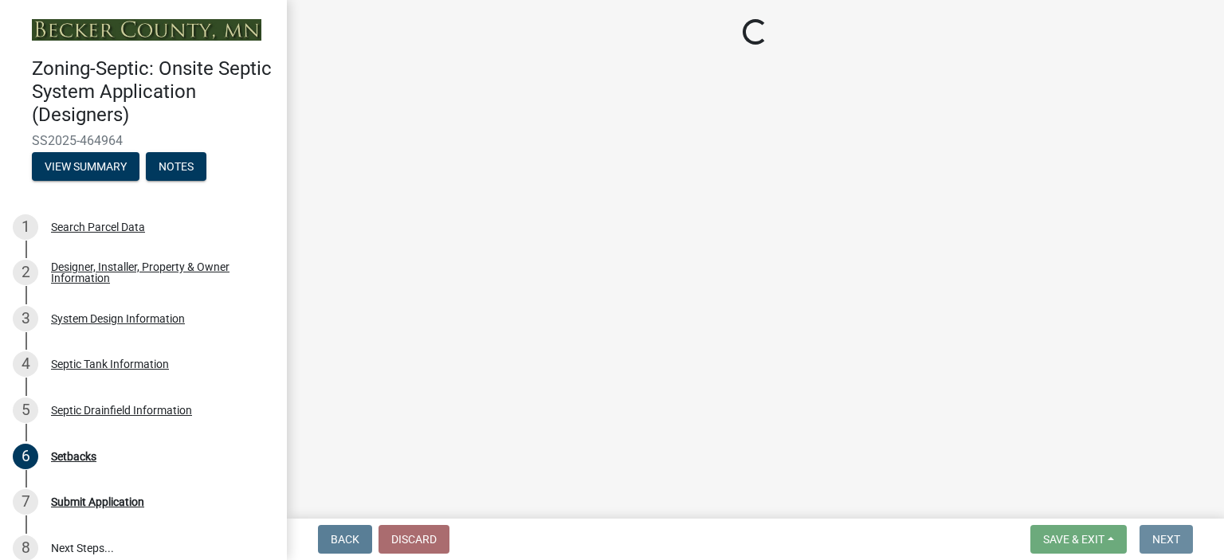
scroll to position [0, 0]
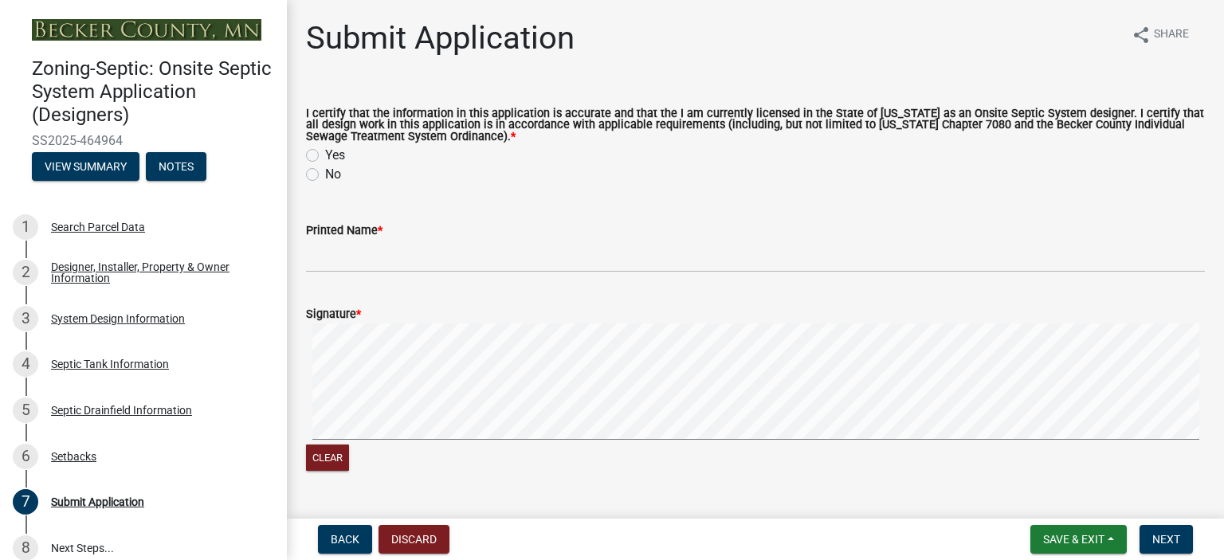
click at [325, 156] on label "Yes" at bounding box center [335, 155] width 20 height 19
click at [325, 156] on input "Yes" at bounding box center [330, 151] width 10 height 10
radio input "true"
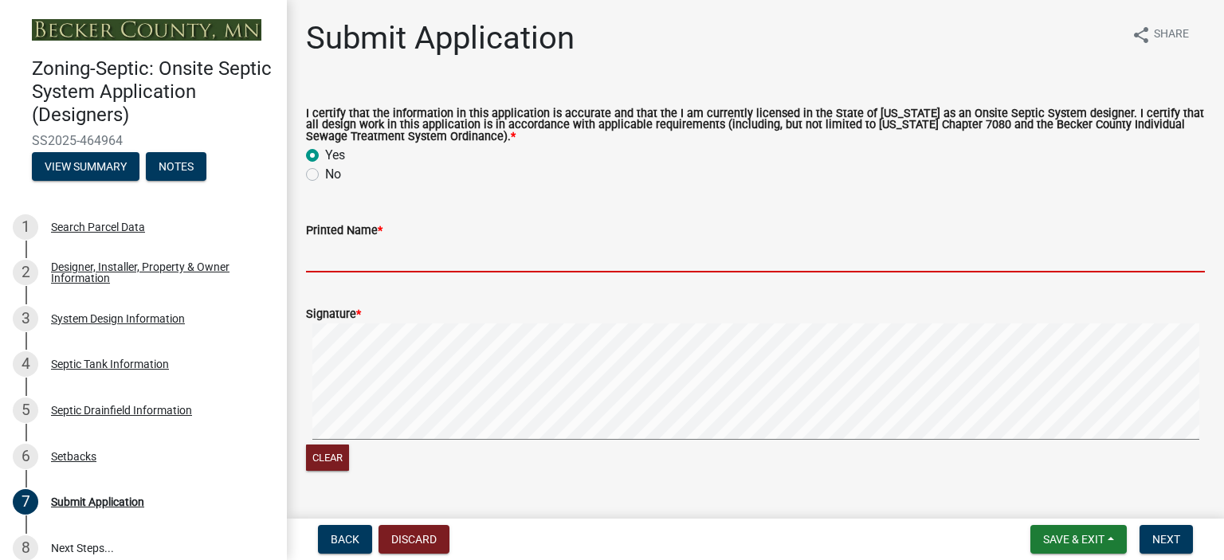
click at [340, 252] on input "Printed Name *" at bounding box center [755, 256] width 899 height 33
type input "[PERSON_NAME]"
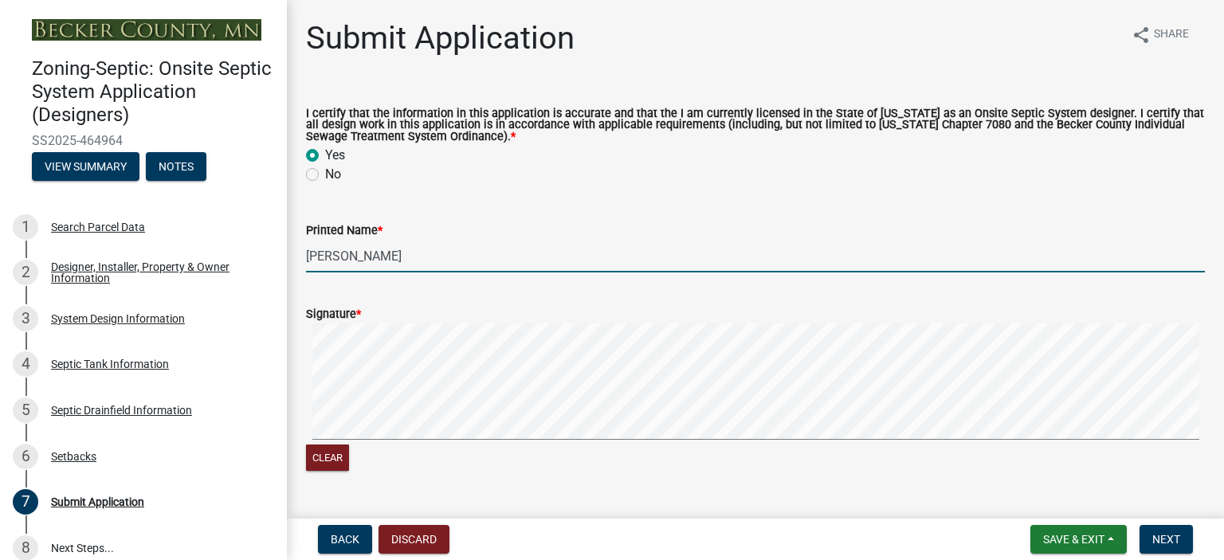
click at [359, 476] on wm-data-entity-input "Signature * Clear" at bounding box center [755, 386] width 899 height 203
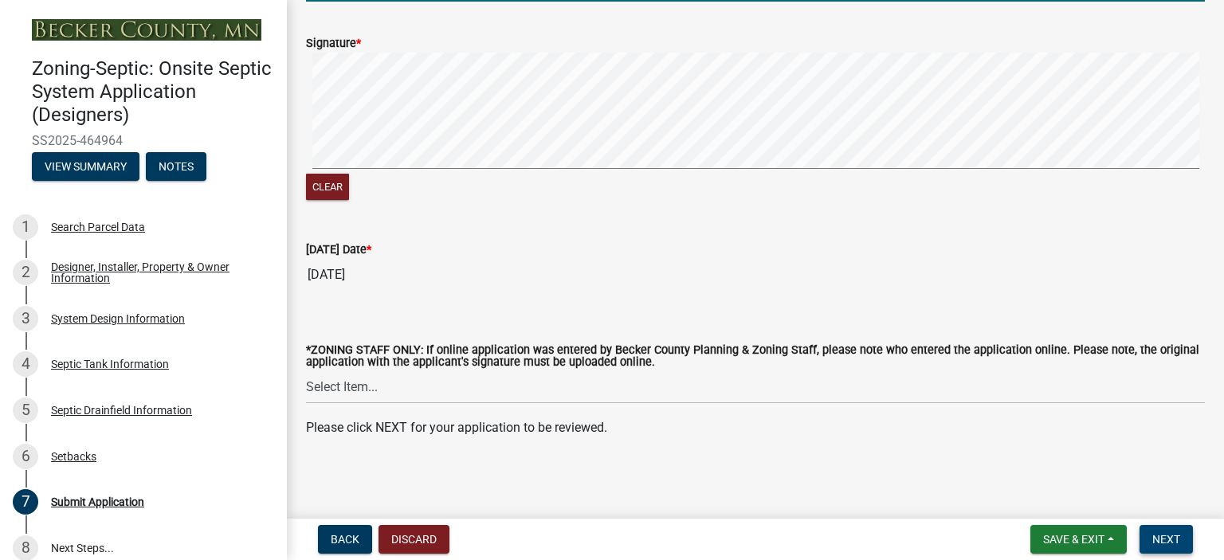
click at [1179, 539] on span "Next" at bounding box center [1166, 539] width 28 height 13
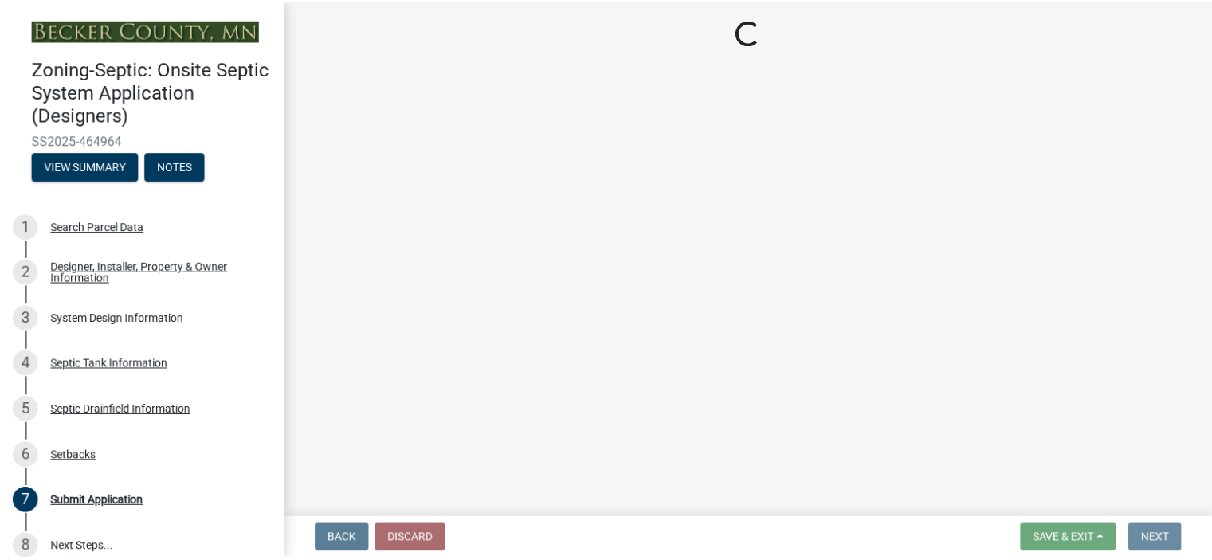
scroll to position [0, 0]
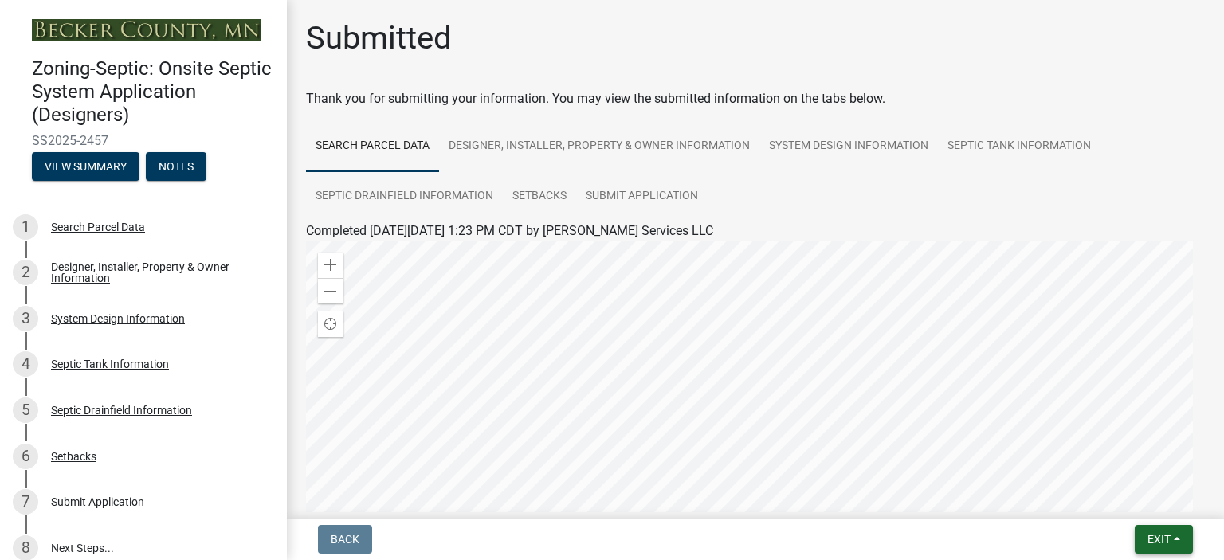
click at [1181, 538] on button "Exit" at bounding box center [1164, 539] width 58 height 29
click at [1153, 494] on button "Save & Exit" at bounding box center [1130, 498] width 128 height 38
